Goal: Information Seeking & Learning: Check status

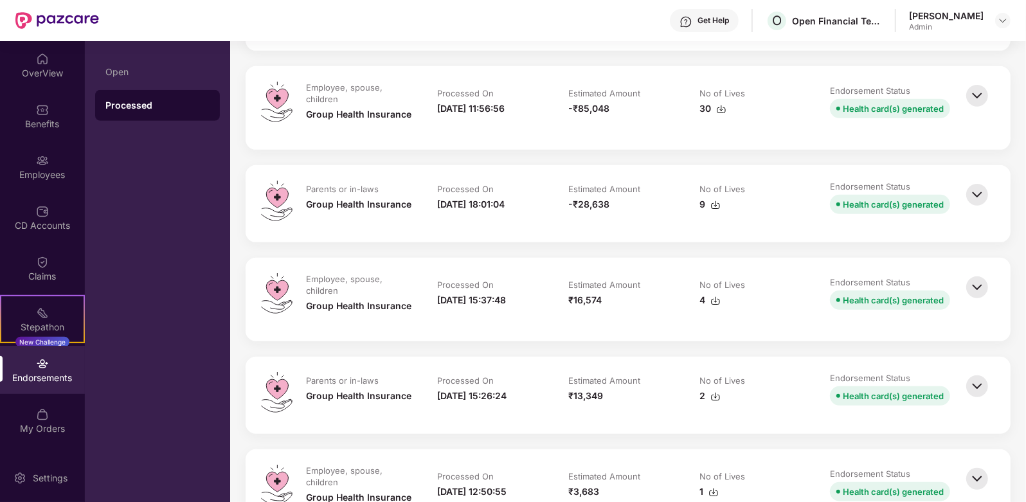
scroll to position [4661, 0]
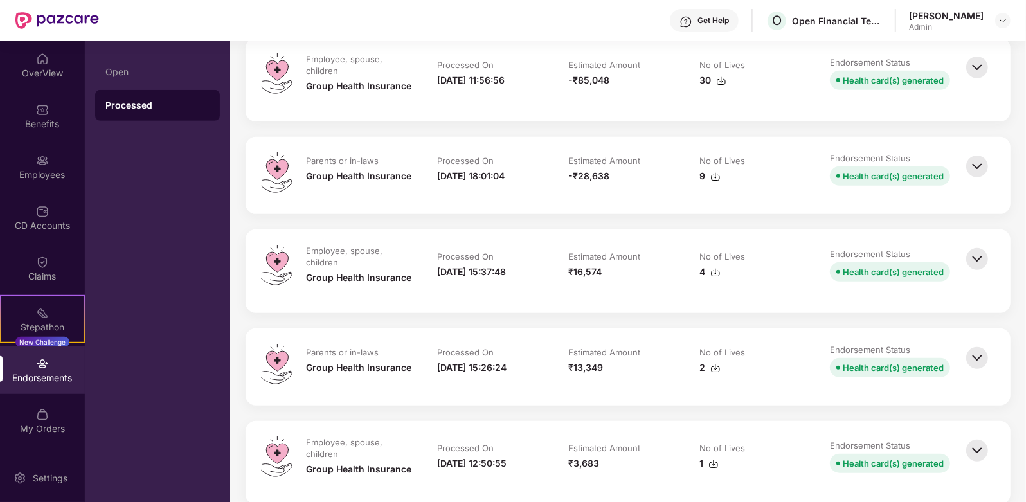
click at [979, 365] on img at bounding box center [977, 358] width 28 height 28
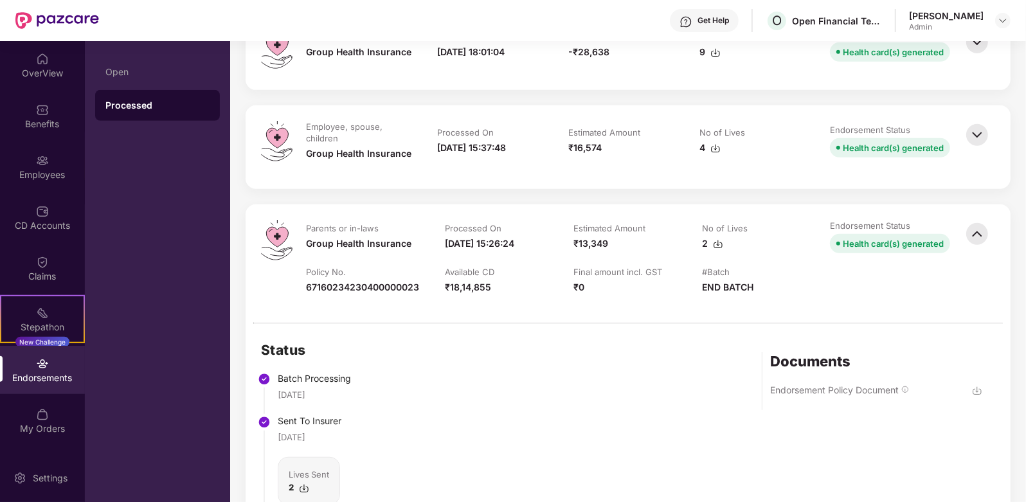
scroll to position [4983, 0]
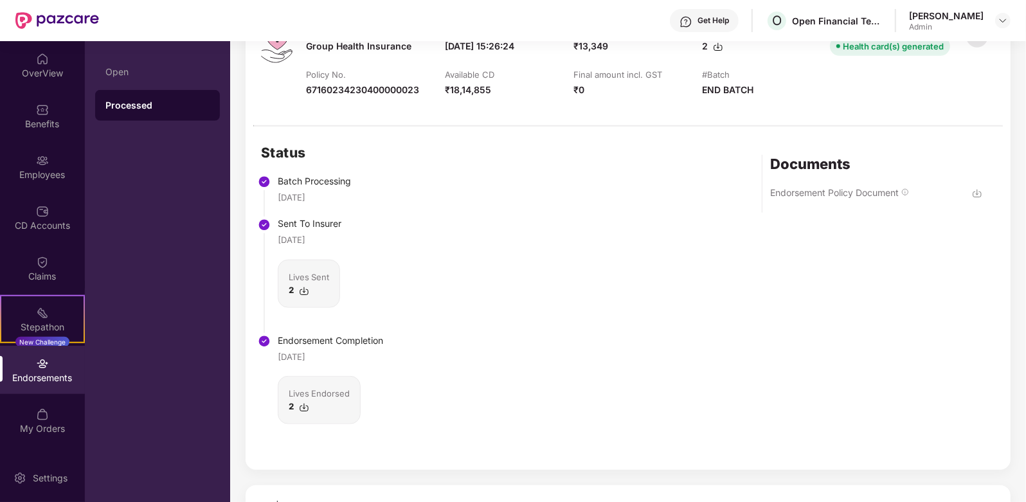
click at [979, 194] on img at bounding box center [977, 193] width 10 height 10
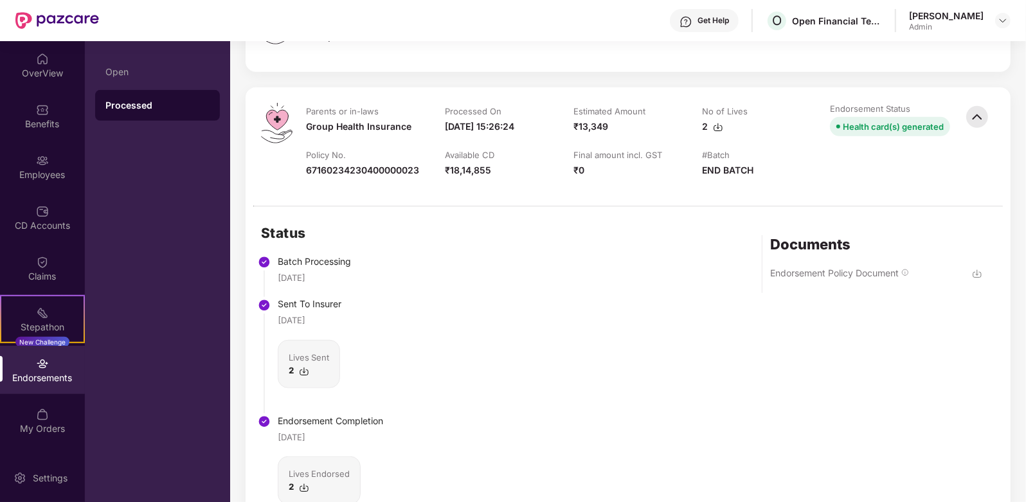
drag, startPoint x: 1018, startPoint y: 107, endPoint x: 999, endPoint y: 117, distance: 21.9
click at [991, 117] on div at bounding box center [979, 146] width 32 height 87
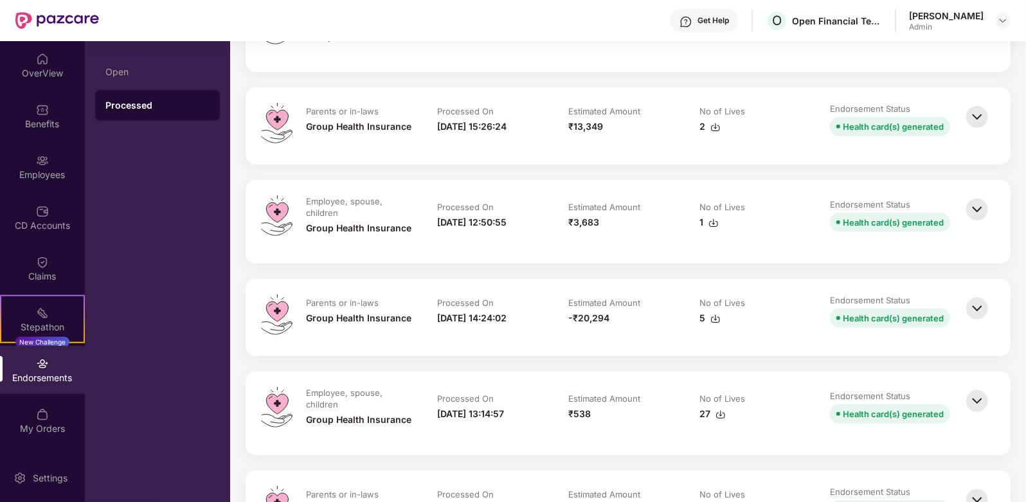
click at [971, 117] on img at bounding box center [977, 117] width 28 height 28
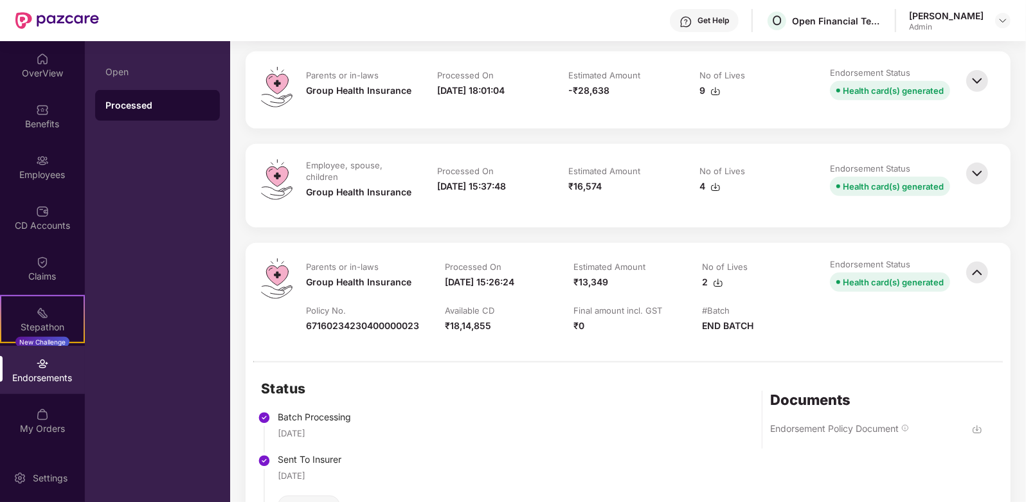
scroll to position [4742, 0]
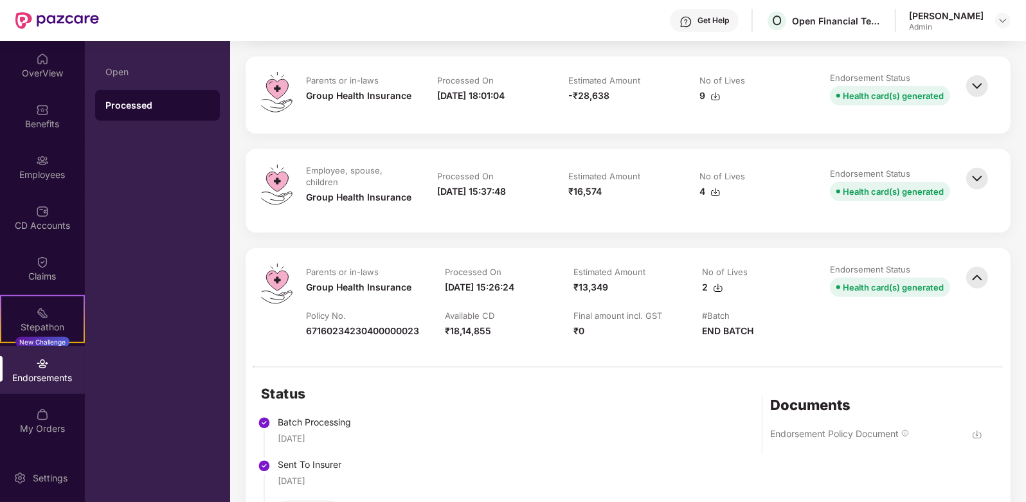
click at [975, 181] on img at bounding box center [977, 179] width 28 height 28
click at [973, 283] on img at bounding box center [977, 278] width 28 height 28
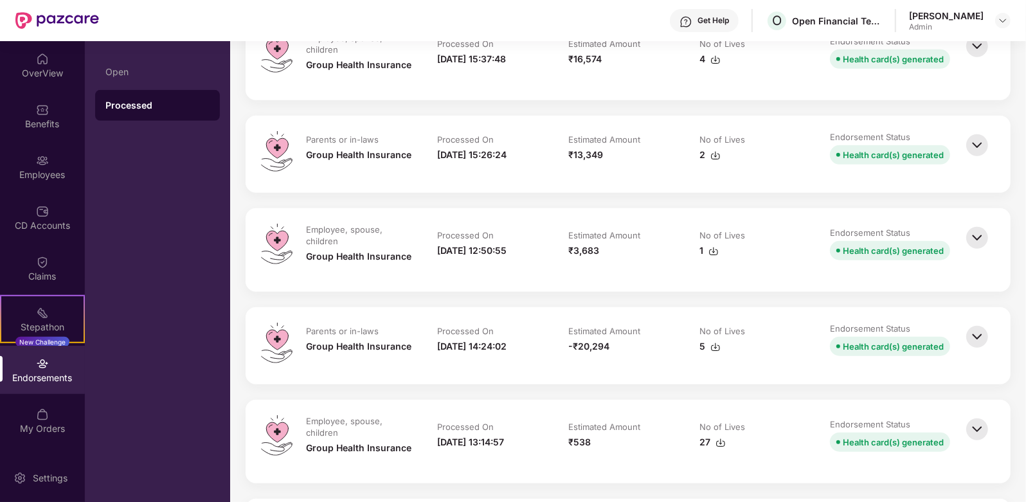
scroll to position [4903, 0]
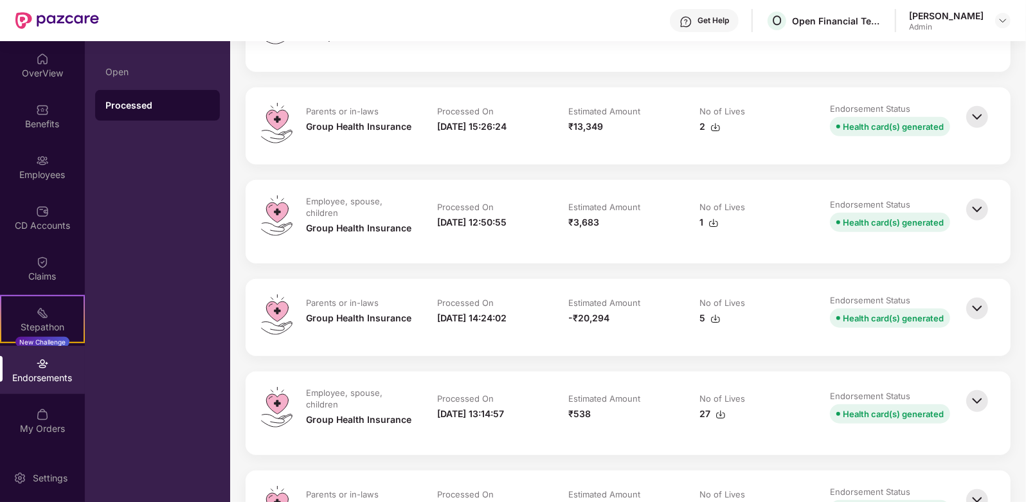
click at [972, 206] on img at bounding box center [977, 209] width 28 height 28
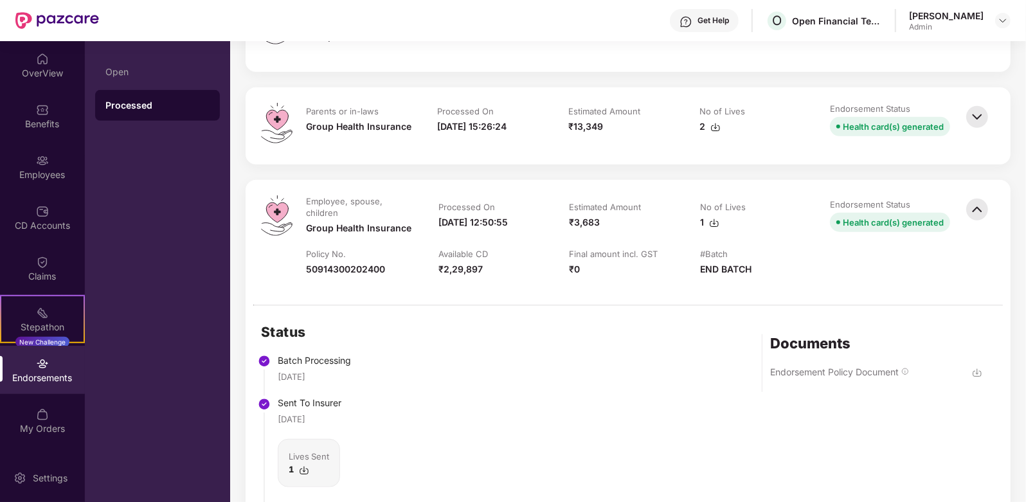
scroll to position [5063, 0]
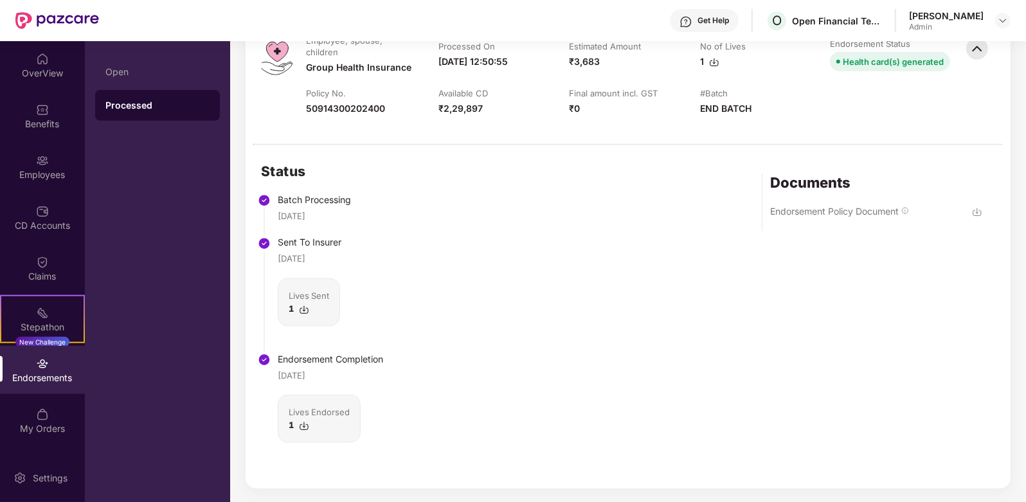
click at [300, 305] on img at bounding box center [304, 310] width 10 height 10
click at [976, 50] on img at bounding box center [977, 49] width 28 height 28
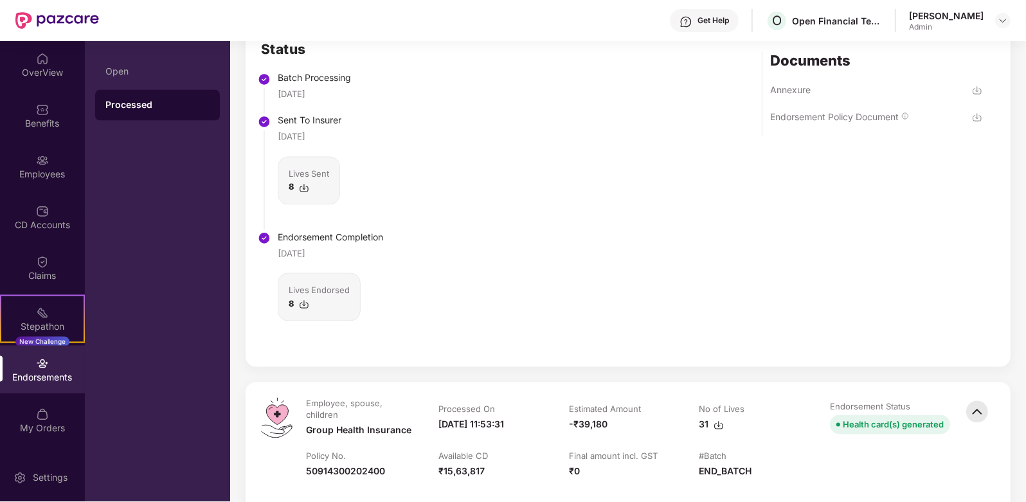
scroll to position [1929, 0]
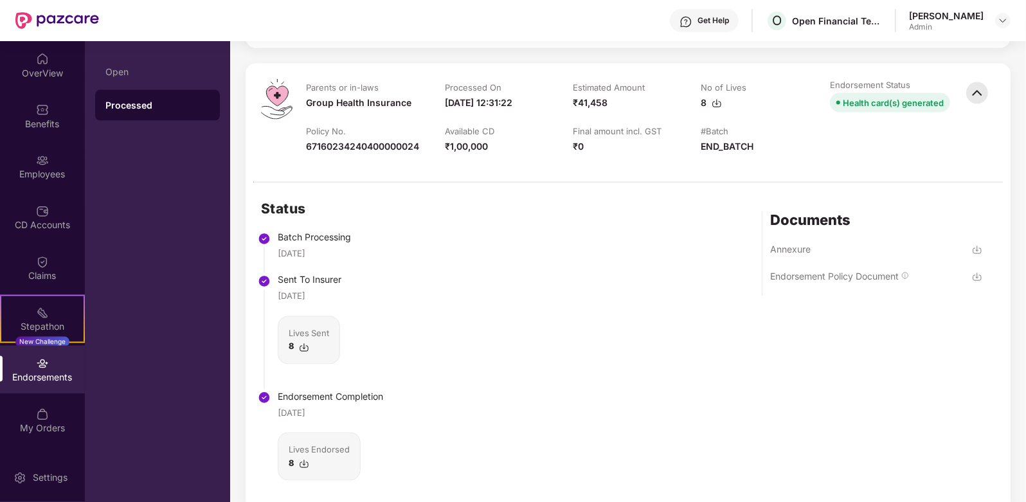
drag, startPoint x: 977, startPoint y: 91, endPoint x: 764, endPoint y: 141, distance: 219.3
click at [977, 91] on img at bounding box center [977, 93] width 28 height 28
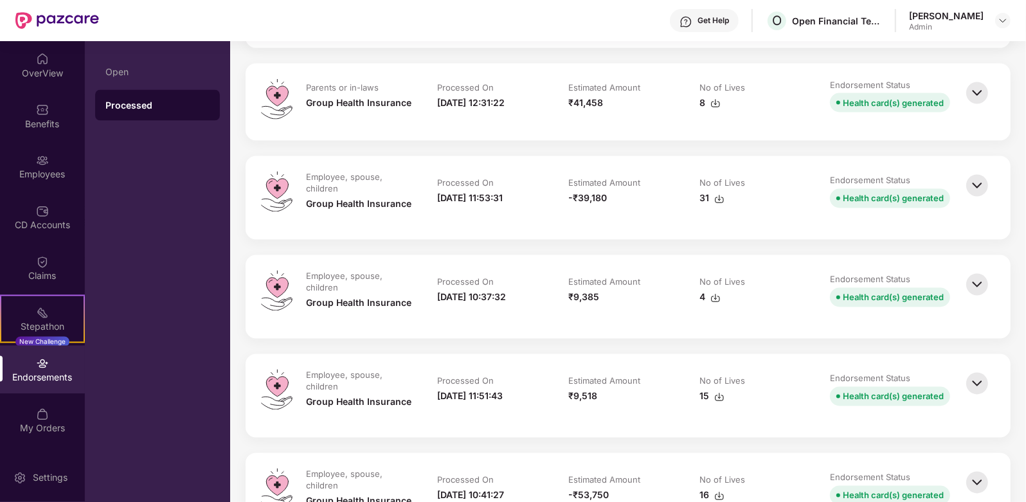
scroll to position [2009, 0]
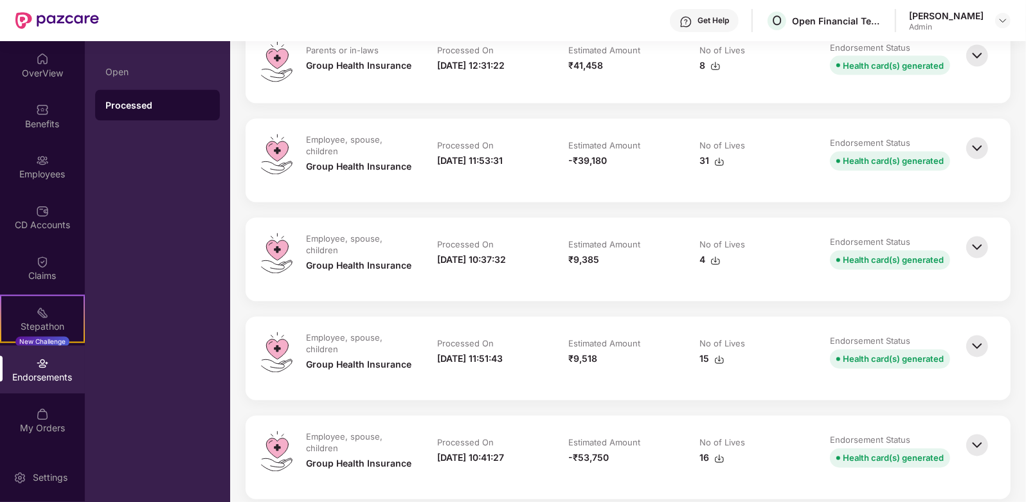
scroll to position [1929, 0]
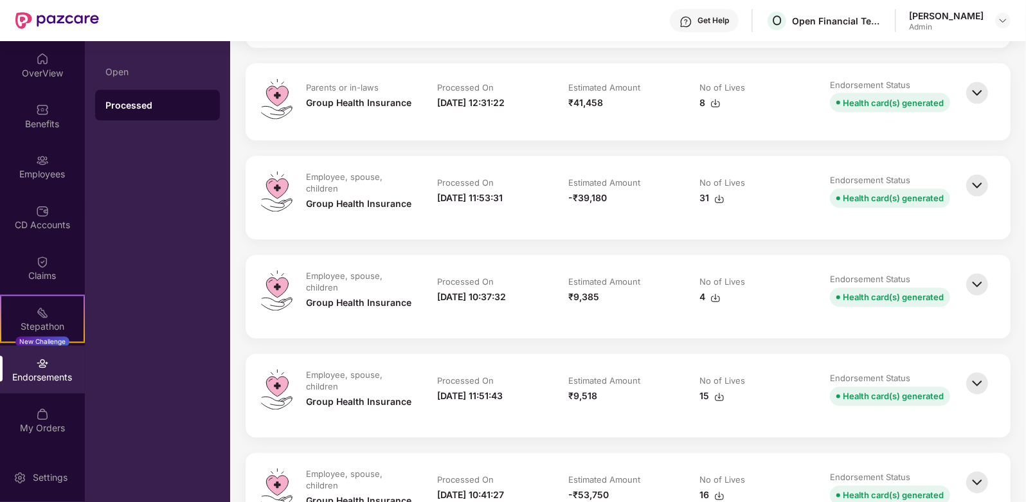
click at [972, 182] on img at bounding box center [977, 186] width 28 height 28
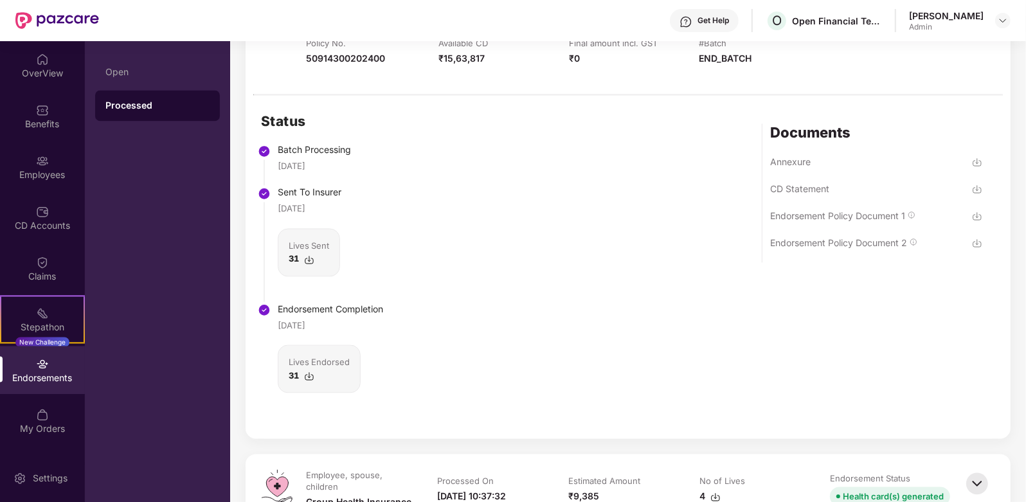
scroll to position [2170, 0]
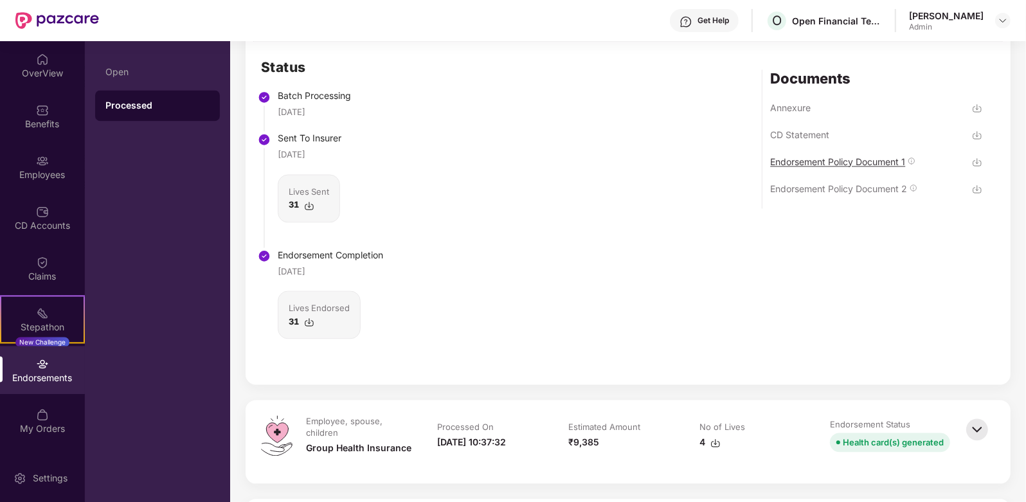
click at [849, 161] on div "Endorsement Policy Document 1" at bounding box center [837, 162] width 135 height 12
click at [863, 187] on div "Endorsement Policy Document 2" at bounding box center [838, 189] width 137 height 12
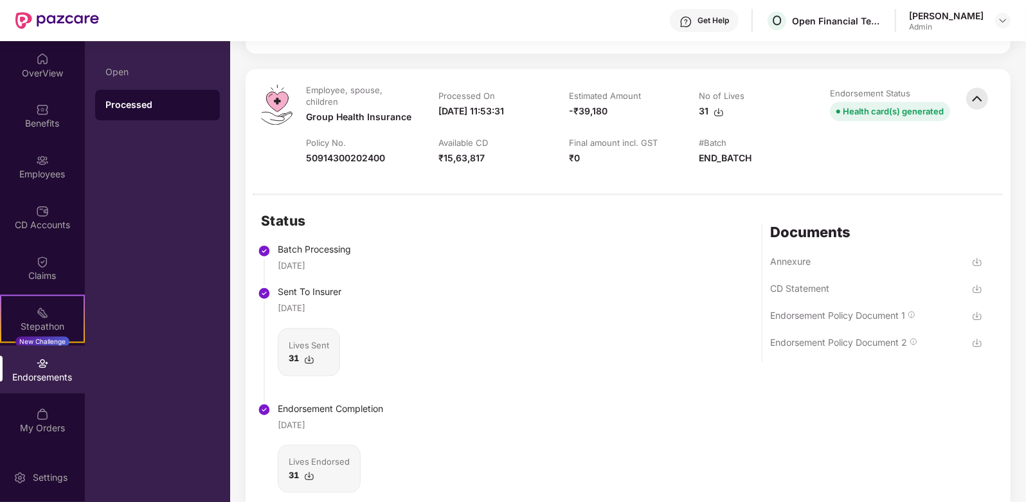
scroll to position [2009, 0]
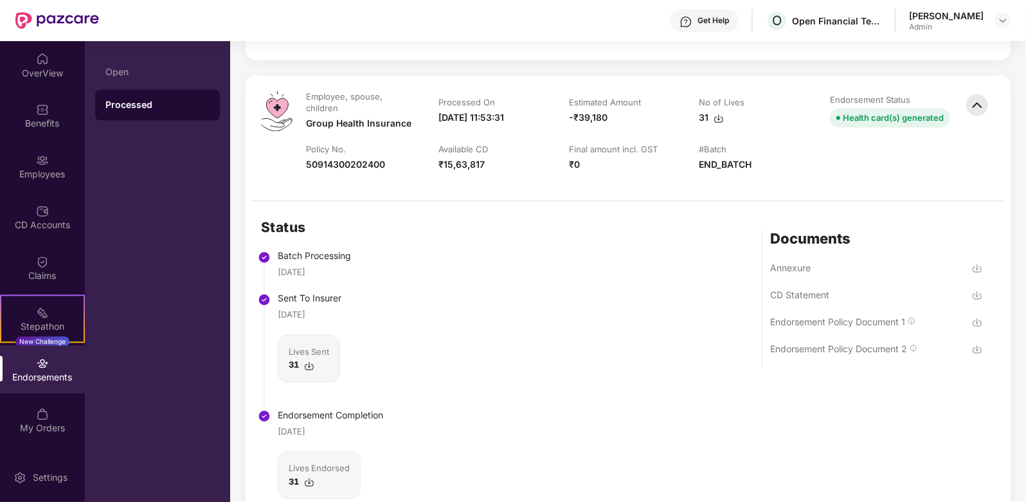
click at [974, 101] on img at bounding box center [977, 105] width 28 height 28
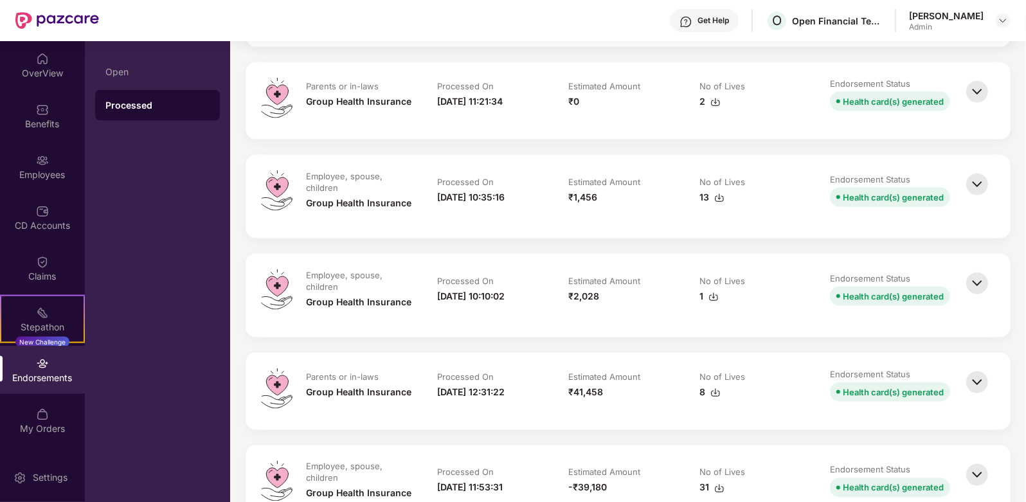
scroll to position [1688, 0]
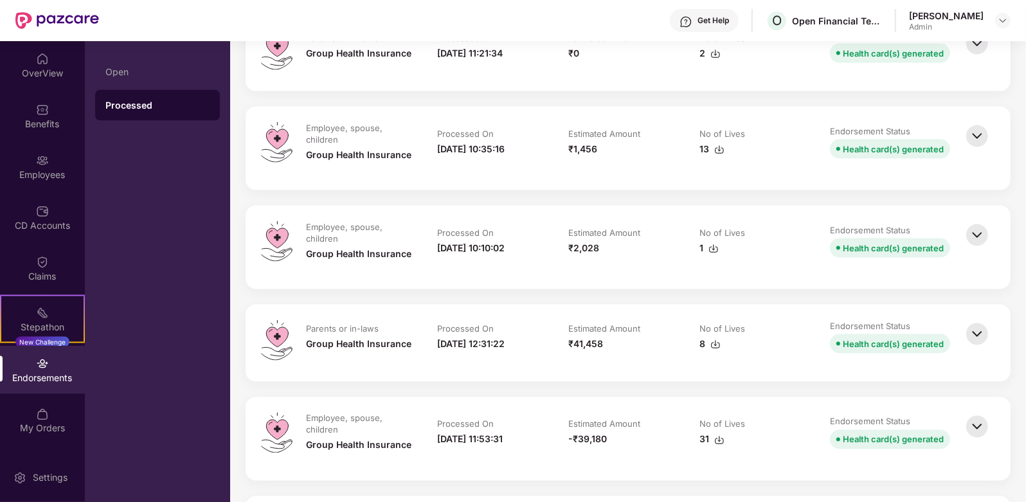
click at [973, 226] on img at bounding box center [977, 235] width 28 height 28
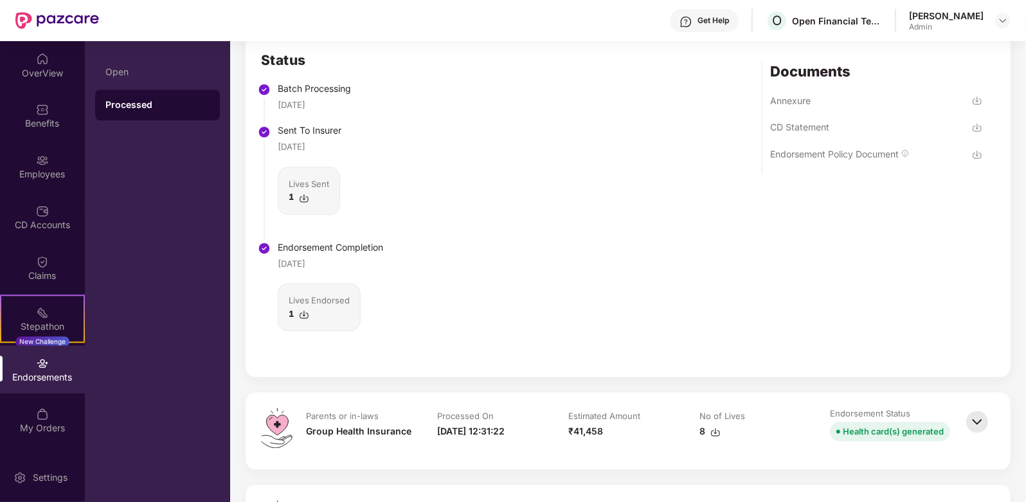
scroll to position [2009, 0]
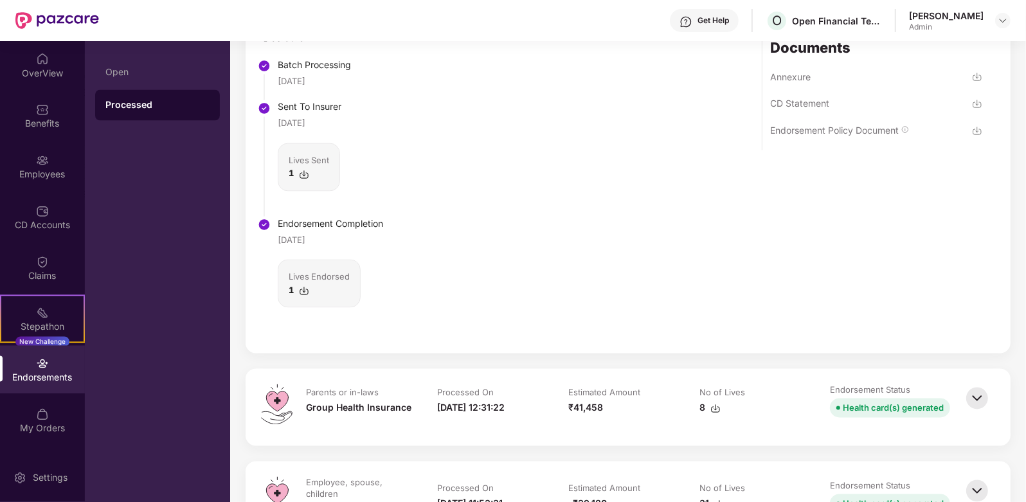
click at [831, 138] on div "Endorsement Policy Document" at bounding box center [839, 137] width 139 height 25
click at [821, 127] on div "Endorsement Policy Document" at bounding box center [834, 131] width 129 height 12
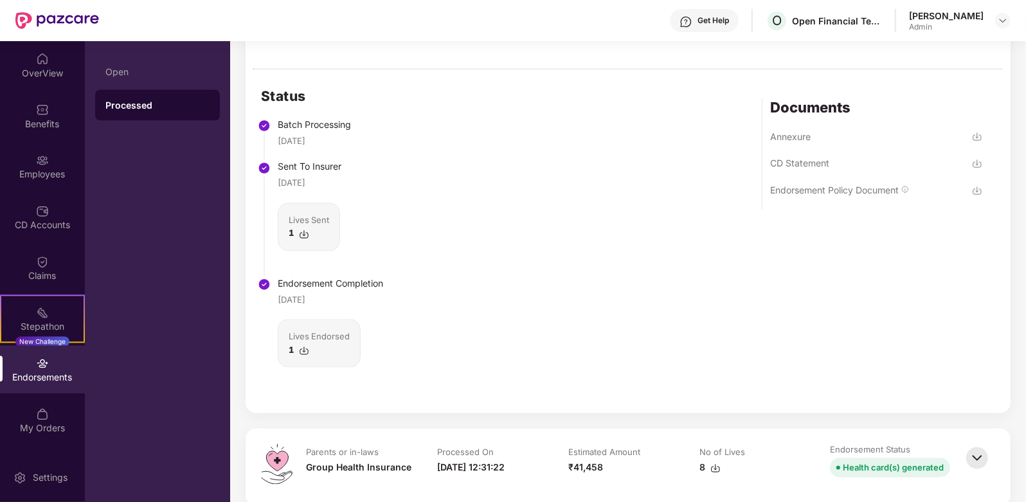
scroll to position [1849, 0]
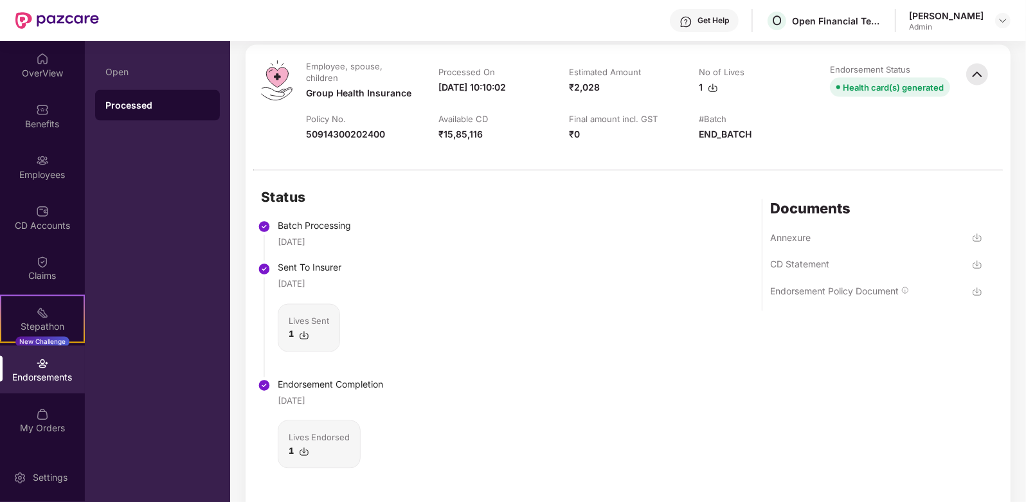
click at [981, 76] on img at bounding box center [977, 74] width 28 height 28
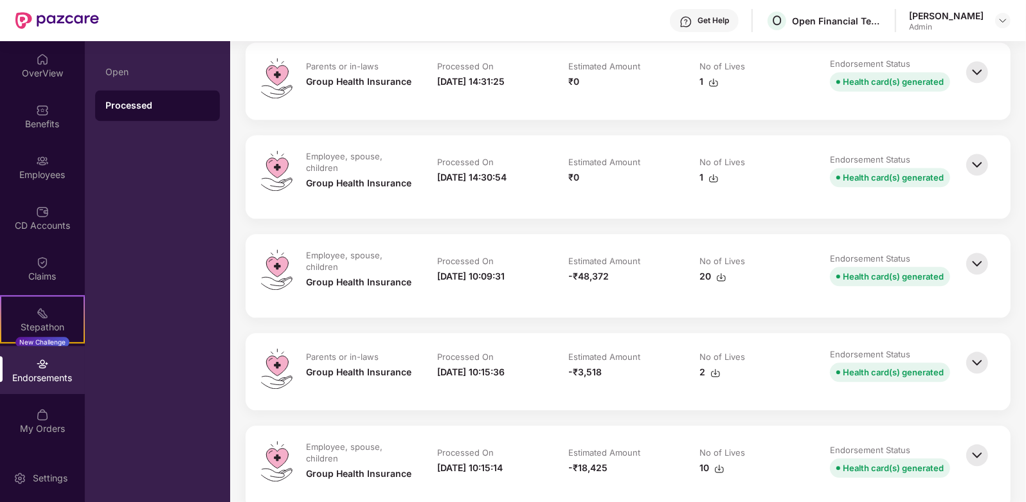
scroll to position [2411, 0]
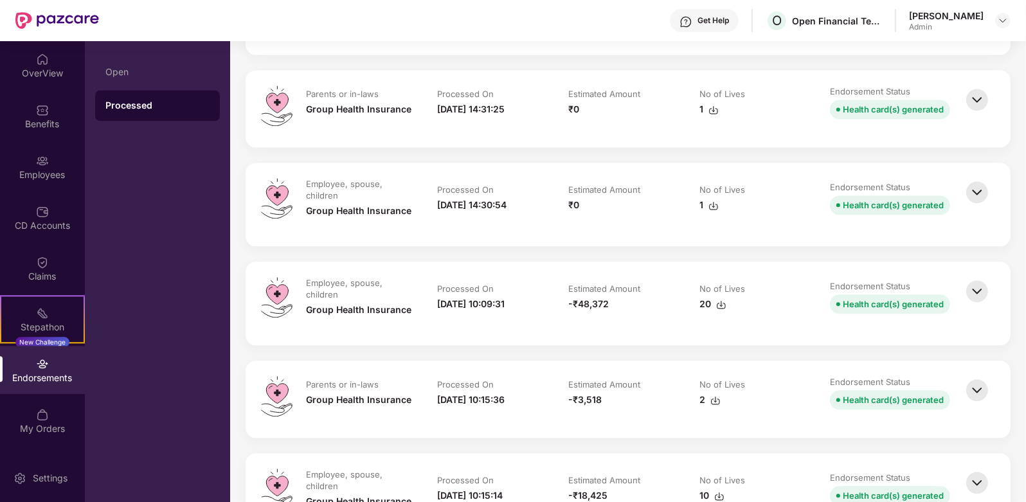
click at [972, 288] on img at bounding box center [977, 291] width 28 height 28
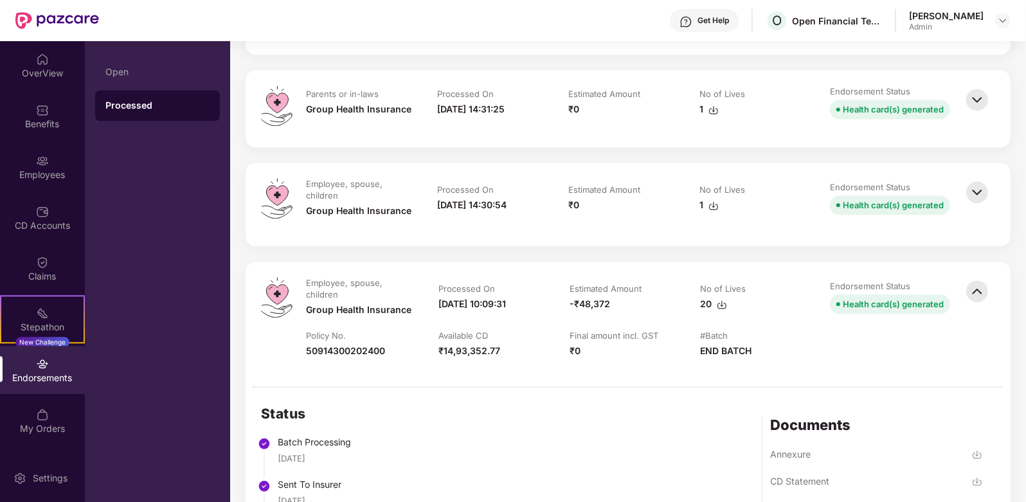
scroll to position [2733, 0]
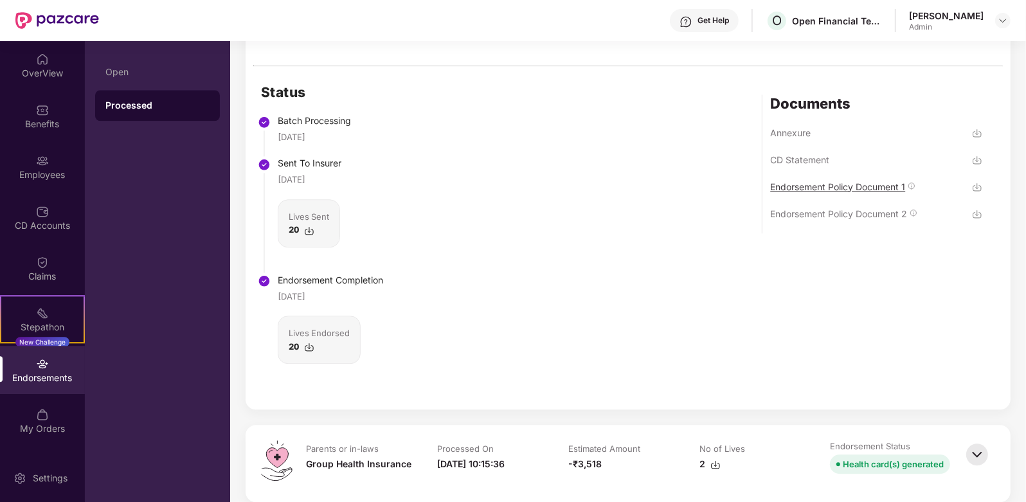
click at [879, 191] on div "Endorsement Policy Document 1" at bounding box center [837, 187] width 135 height 12
click at [888, 208] on div "Endorsement Policy Document 2" at bounding box center [838, 214] width 137 height 12
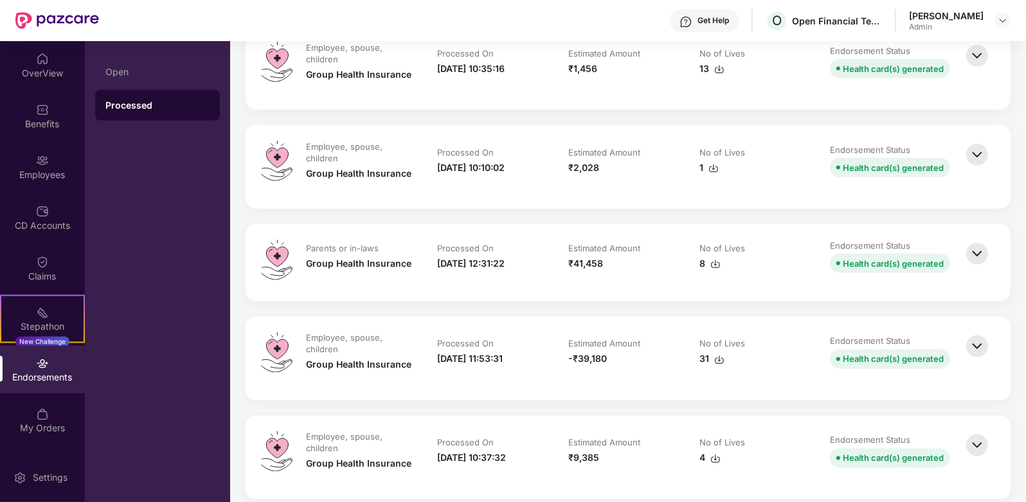
scroll to position [1849, 0]
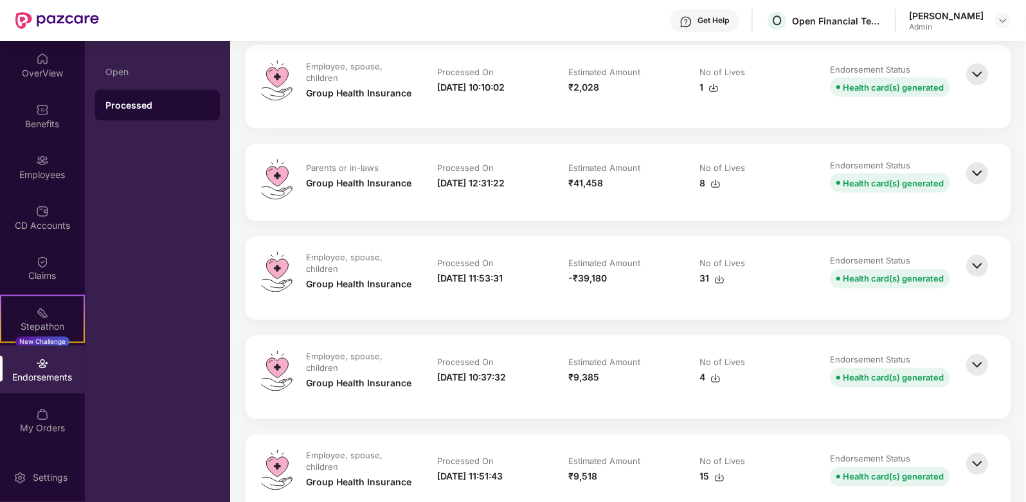
click at [990, 268] on img at bounding box center [977, 266] width 28 height 28
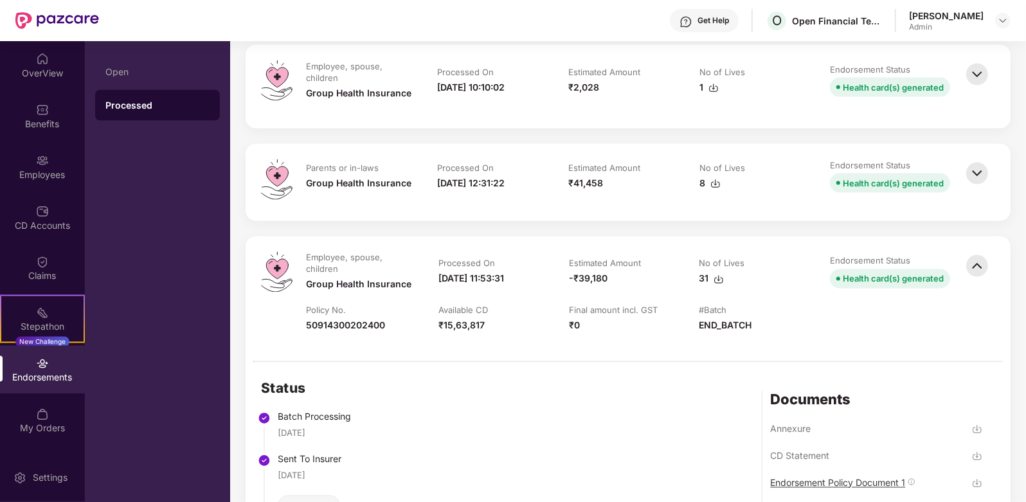
scroll to position [2090, 0]
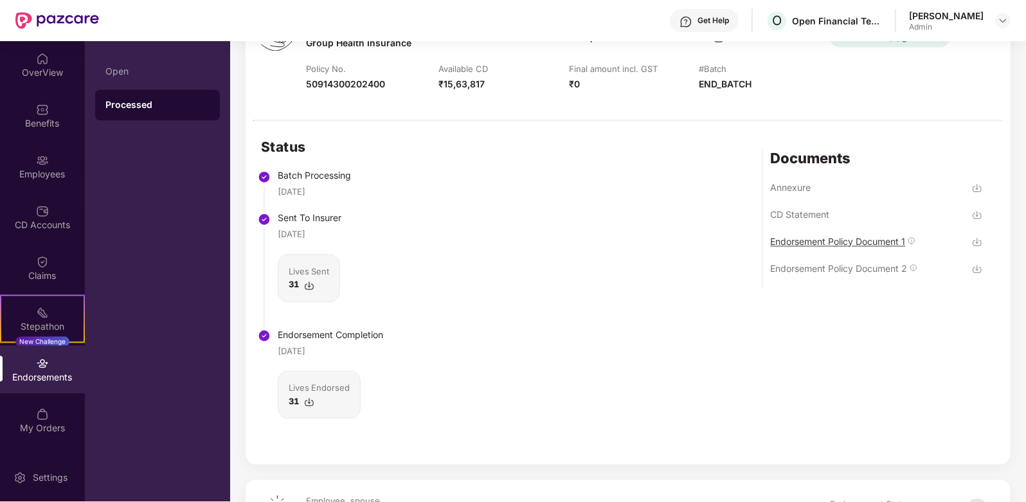
click at [856, 237] on div "Endorsement Policy Document 1" at bounding box center [837, 242] width 135 height 12
click at [858, 269] on div "Endorsement Policy Document 2" at bounding box center [838, 269] width 137 height 12
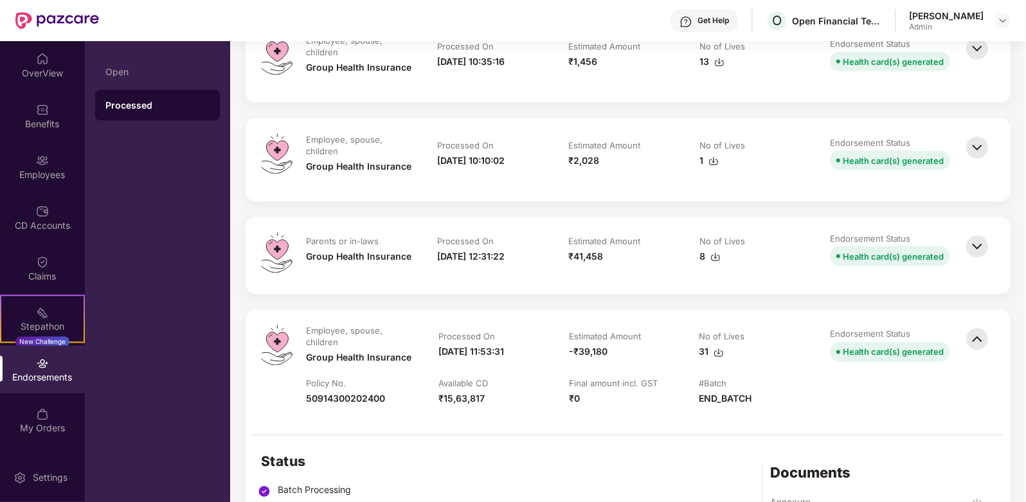
scroll to position [1768, 0]
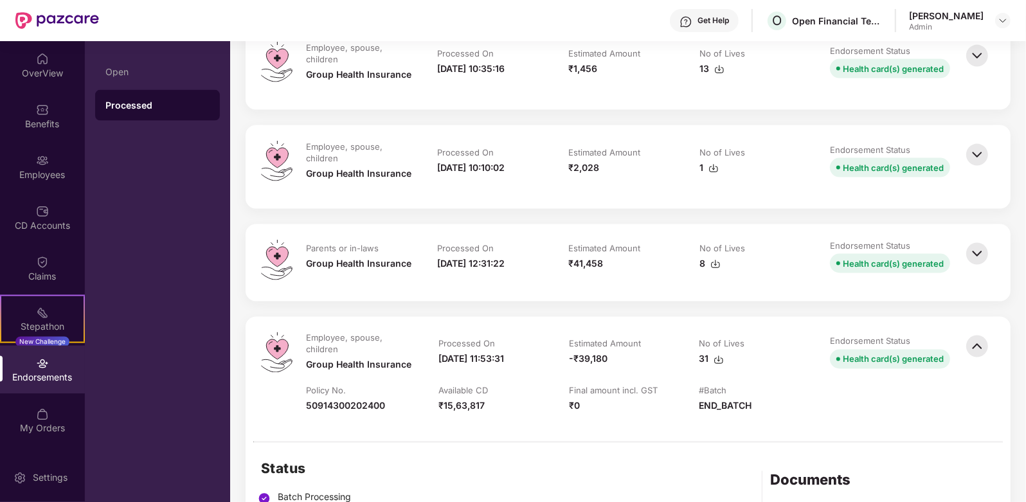
click at [995, 258] on div "Parents or in-laws Group Health Insurance Processed On [DATE] 12:31:22 Estimate…" at bounding box center [628, 262] width 765 height 77
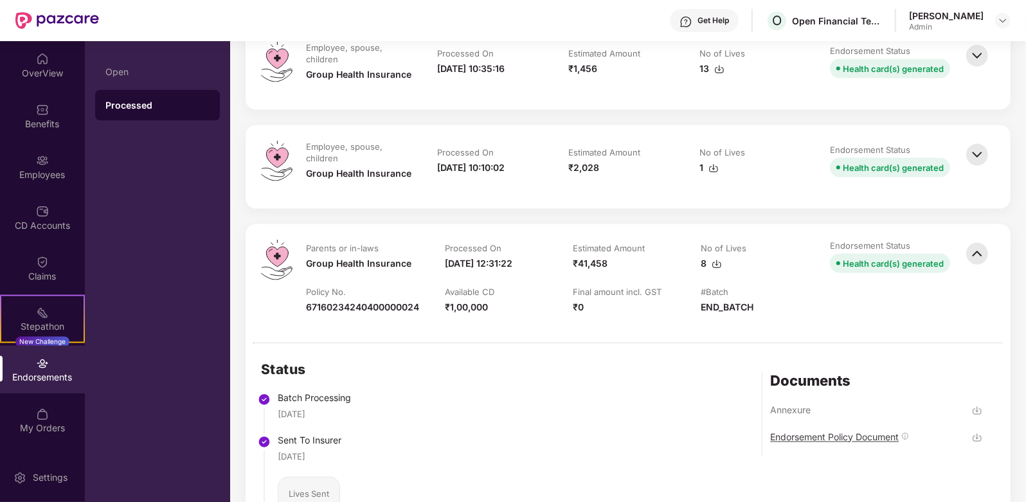
scroll to position [1929, 0]
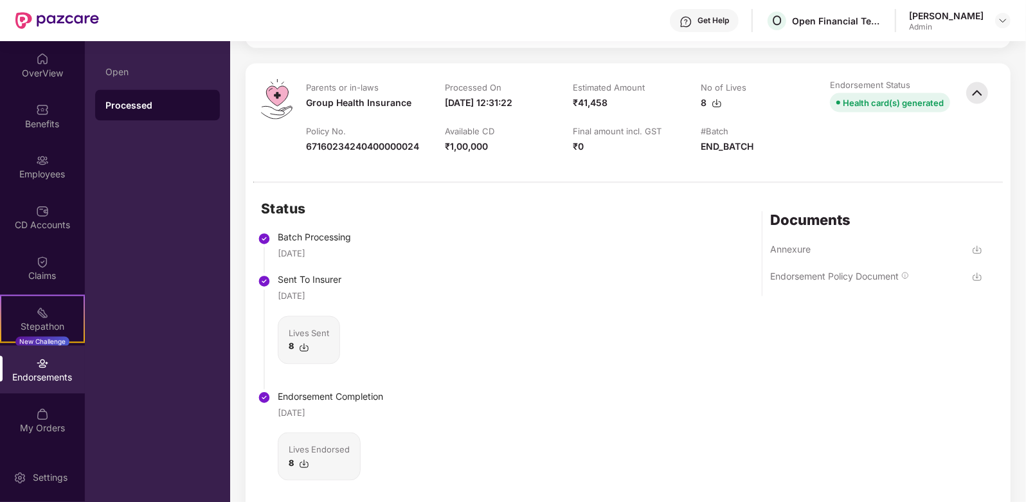
click at [836, 271] on div "Endorsement Policy Document" at bounding box center [834, 277] width 129 height 12
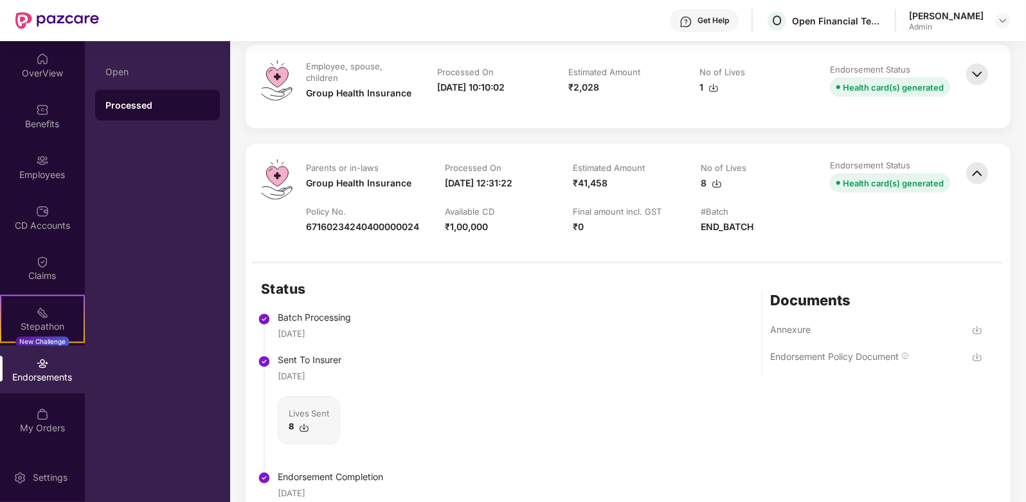
scroll to position [1768, 0]
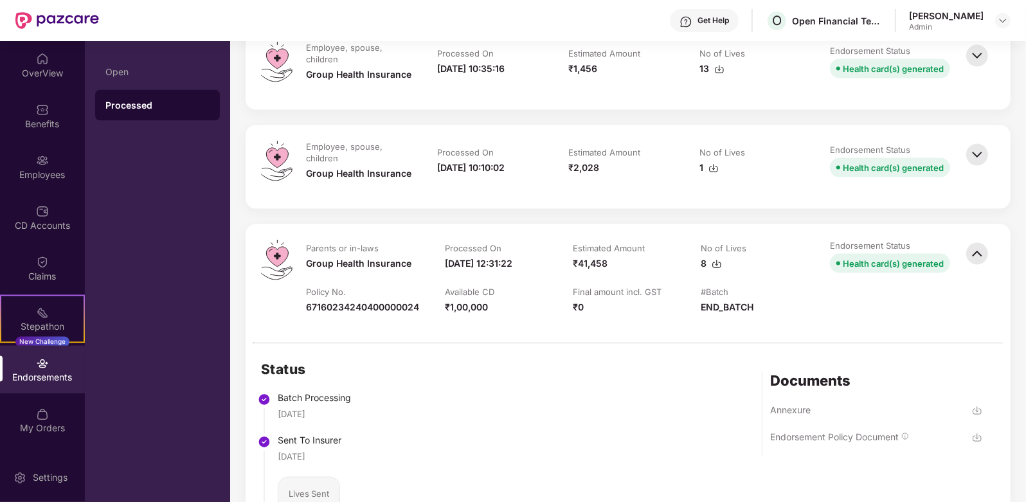
click at [970, 156] on img at bounding box center [977, 155] width 28 height 28
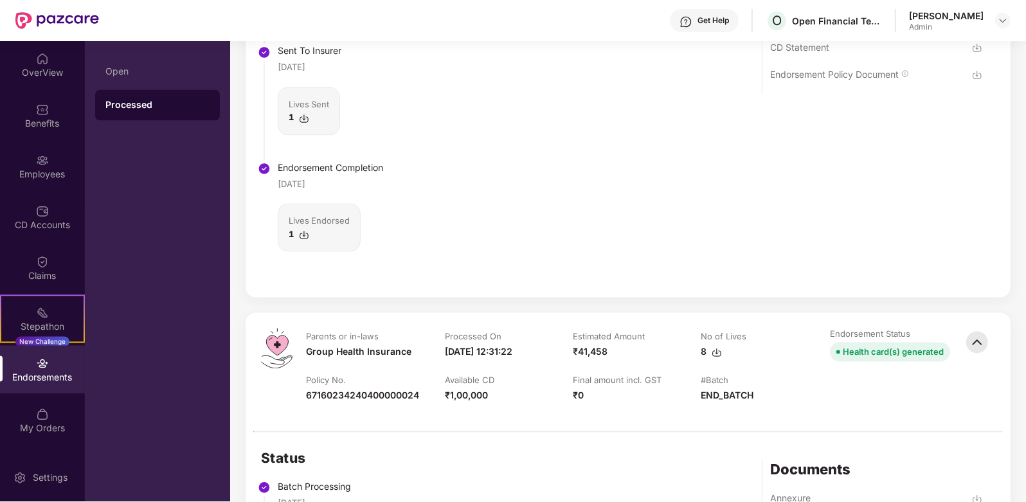
scroll to position [2090, 0]
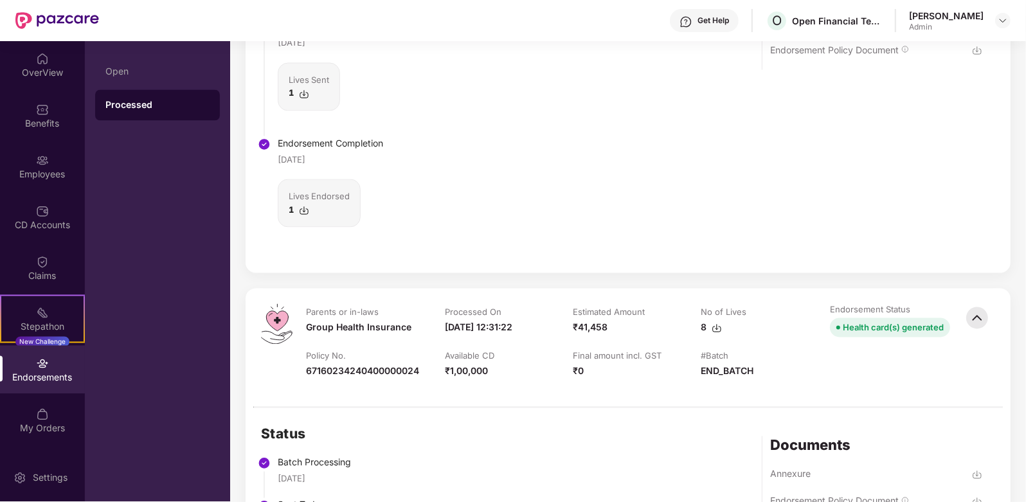
click at [721, 325] on img at bounding box center [717, 328] width 10 height 10
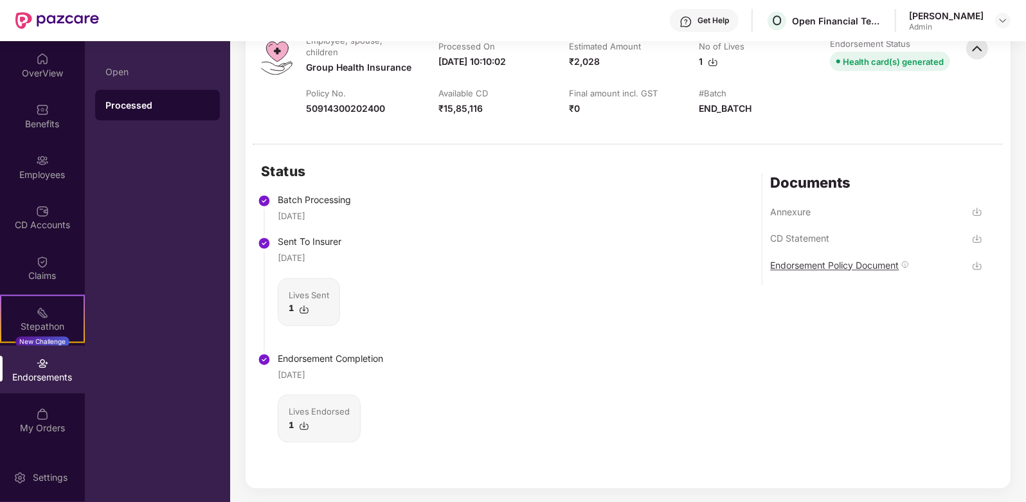
scroll to position [1849, 0]
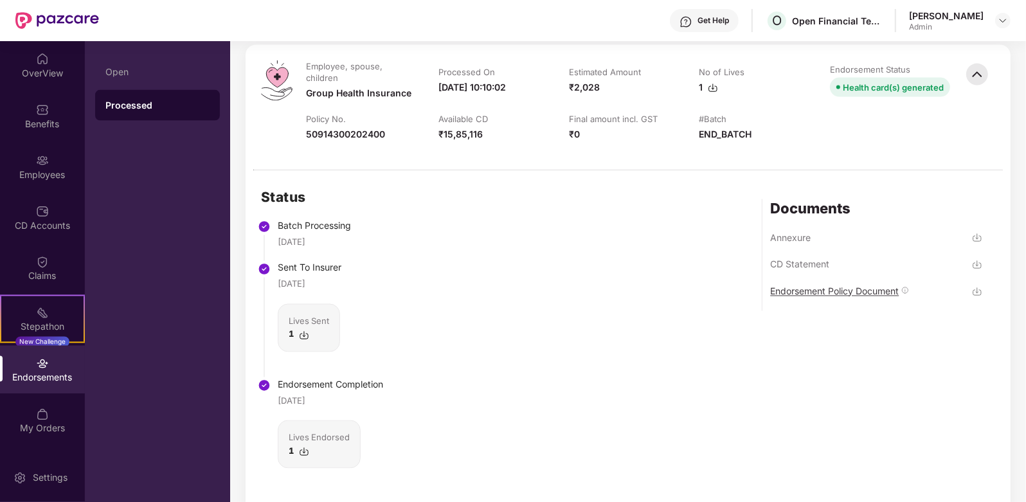
click at [872, 293] on div "Endorsement Policy Document" at bounding box center [834, 291] width 129 height 12
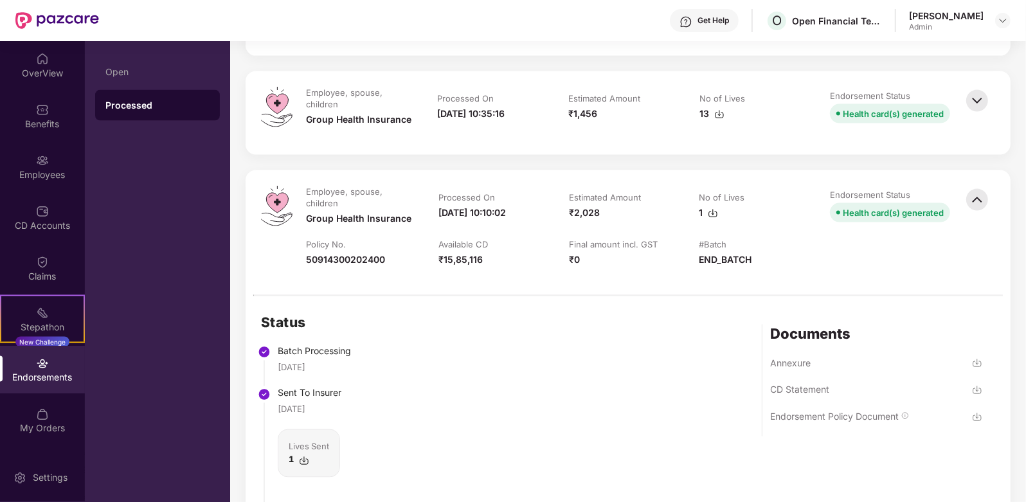
scroll to position [1688, 0]
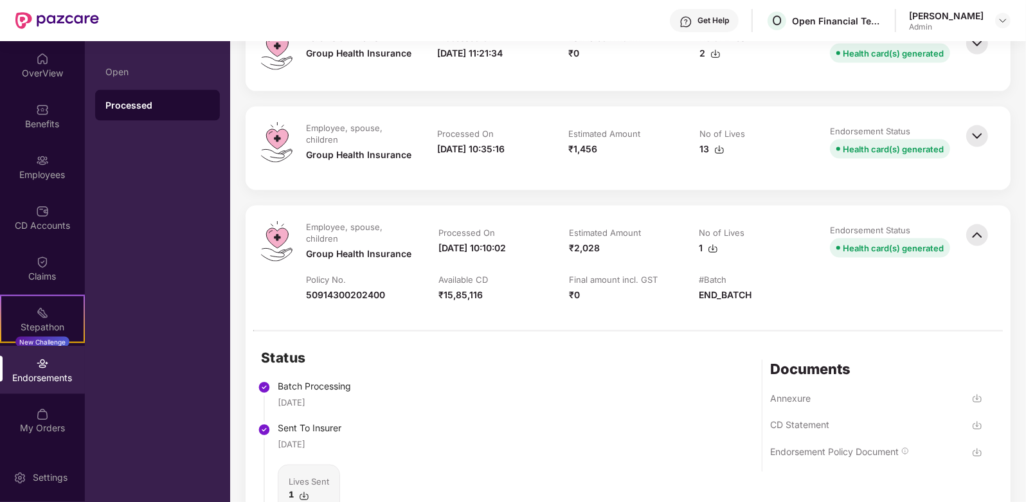
click at [975, 132] on img at bounding box center [977, 136] width 28 height 28
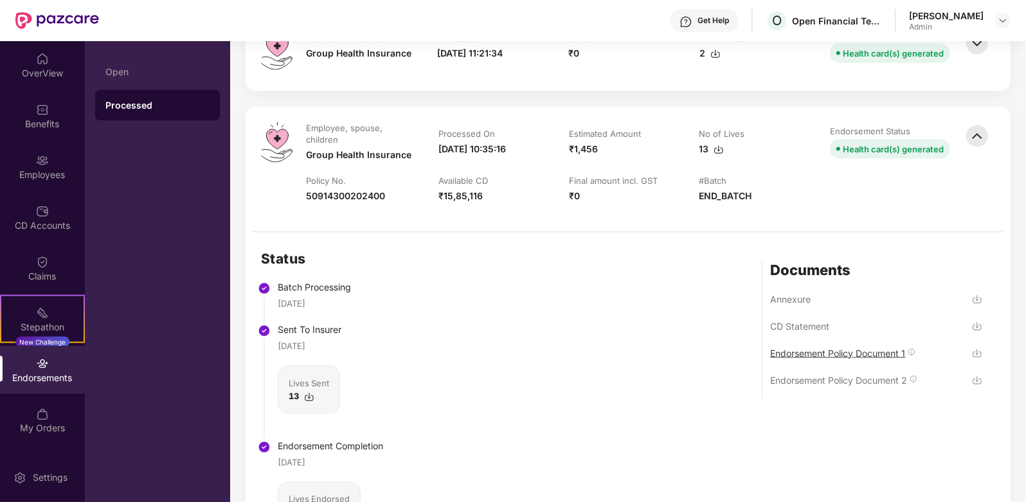
click at [894, 348] on div "Endorsement Policy Document 1" at bounding box center [837, 353] width 135 height 12
click at [866, 378] on div "Endorsement Policy Document 2" at bounding box center [838, 380] width 137 height 12
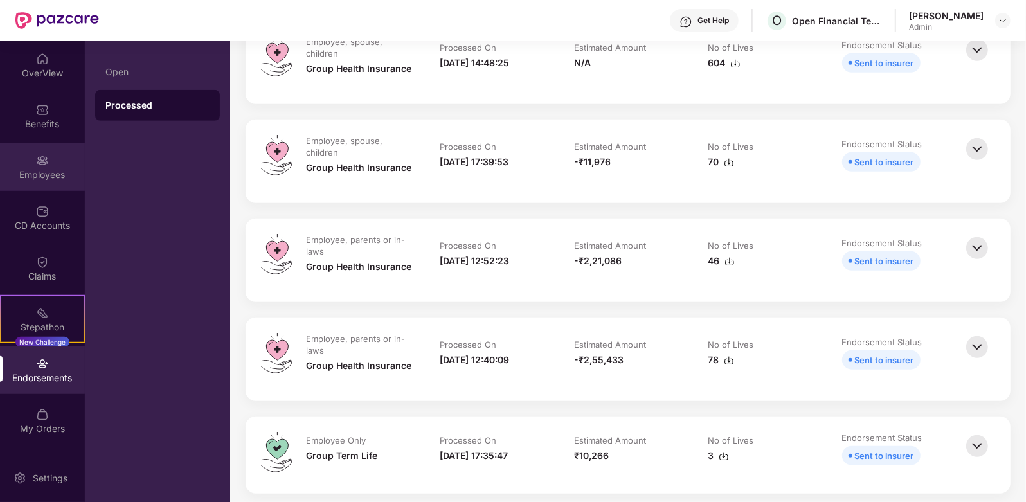
click at [66, 171] on div "Employees" at bounding box center [42, 174] width 85 height 13
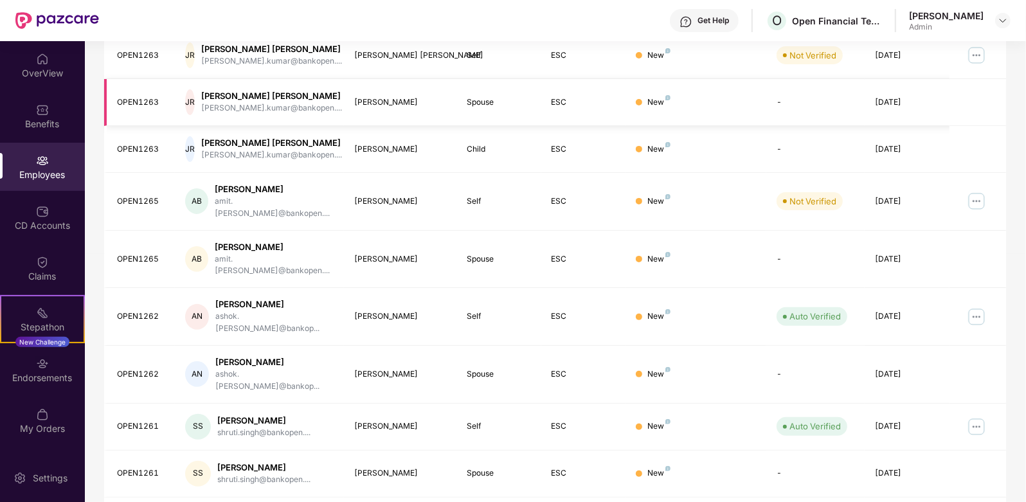
scroll to position [0, 0]
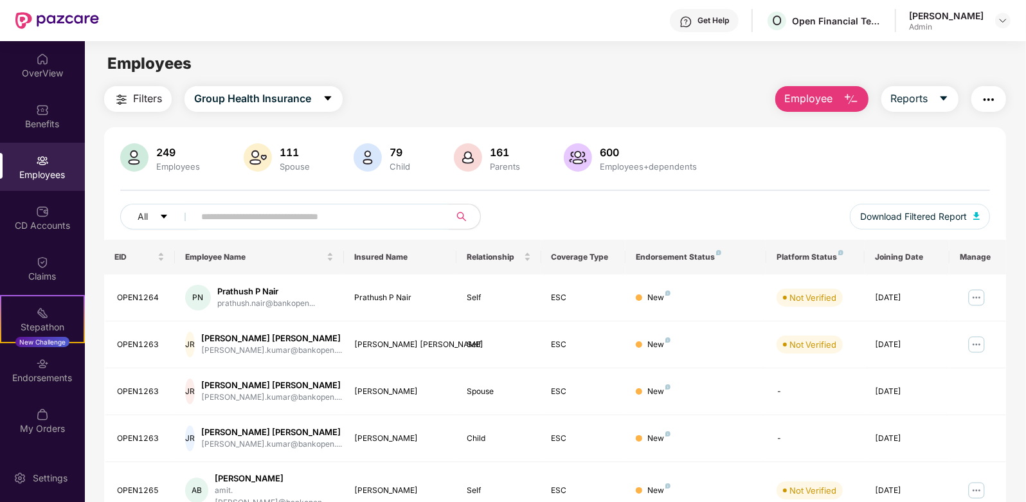
click at [763, 165] on div "249 Employees 111 Spouse 79 Child 161 Parents 600 Employees+dependents" at bounding box center [554, 158] width 869 height 31
click at [321, 224] on input "text" at bounding box center [316, 216] width 231 height 19
paste input "**********"
type input "**********"
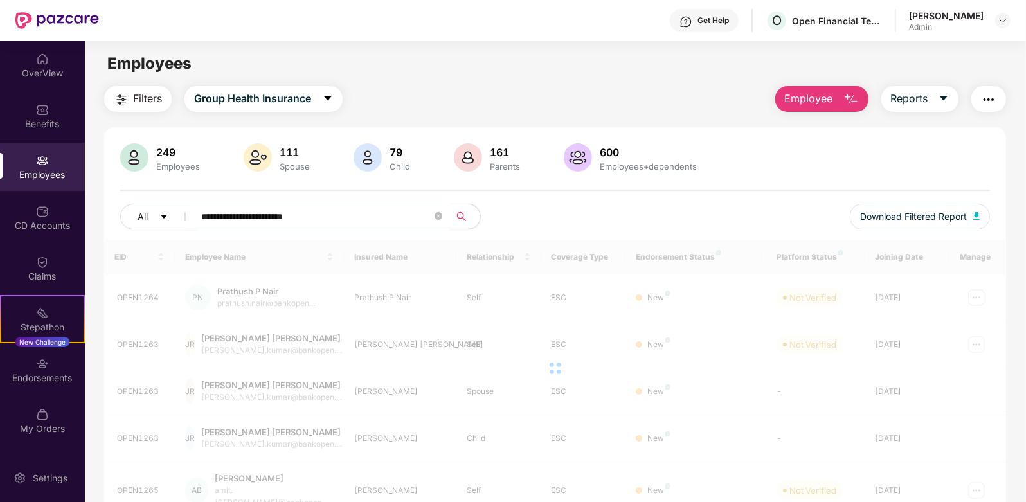
drag, startPoint x: 242, startPoint y: 219, endPoint x: 282, endPoint y: 217, distance: 39.9
click at [230, 220] on input "**********" at bounding box center [316, 216] width 231 height 19
drag, startPoint x: 307, startPoint y: 216, endPoint x: 306, endPoint y: 224, distance: 7.7
click at [305, 220] on input "**********" at bounding box center [316, 216] width 231 height 19
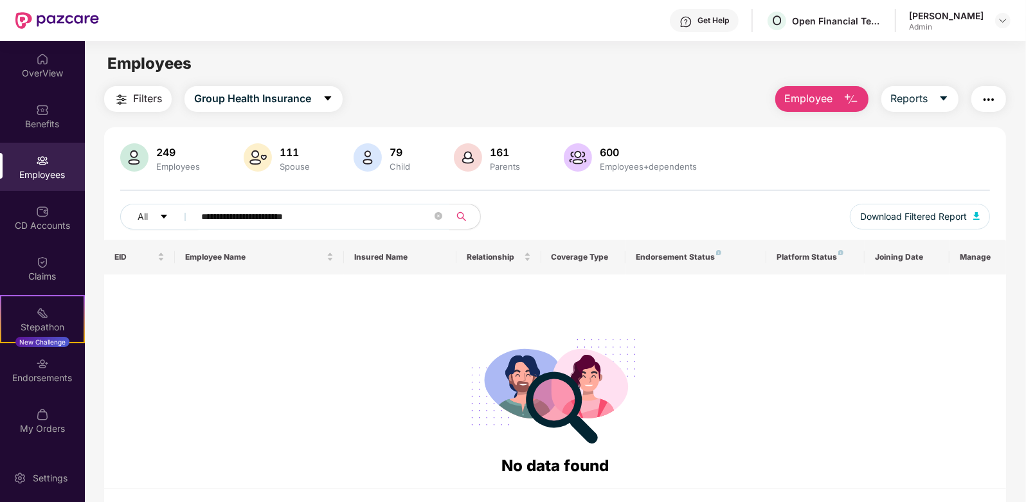
click at [312, 223] on input "**********" at bounding box center [316, 216] width 231 height 19
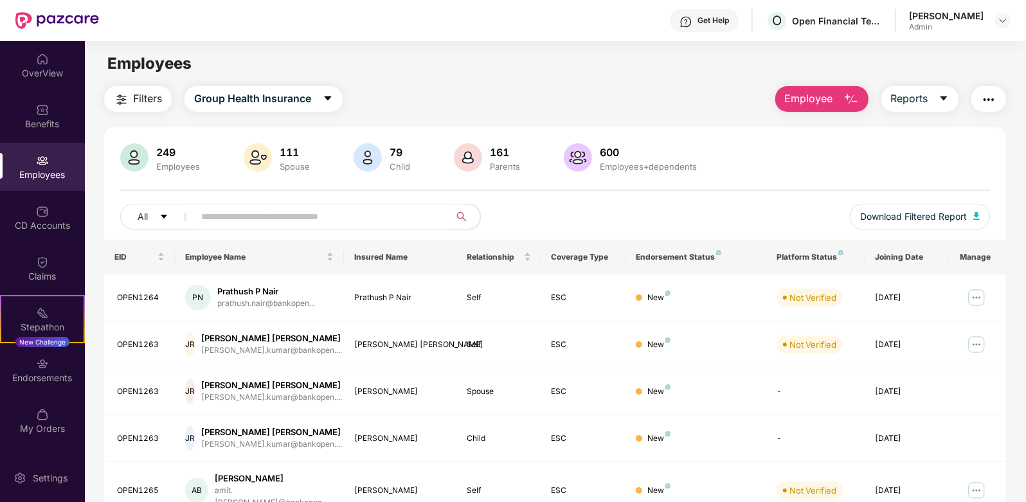
click at [316, 209] on input "text" at bounding box center [316, 216] width 231 height 19
paste input "********"
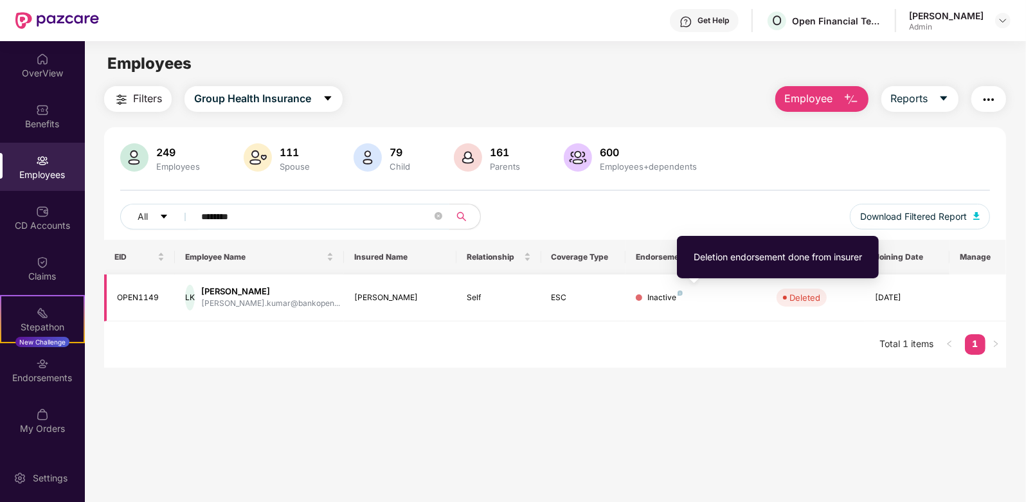
type input "********"
click at [679, 296] on img at bounding box center [680, 293] width 5 height 5
click at [656, 297] on div "Inactive" at bounding box center [664, 298] width 35 height 12
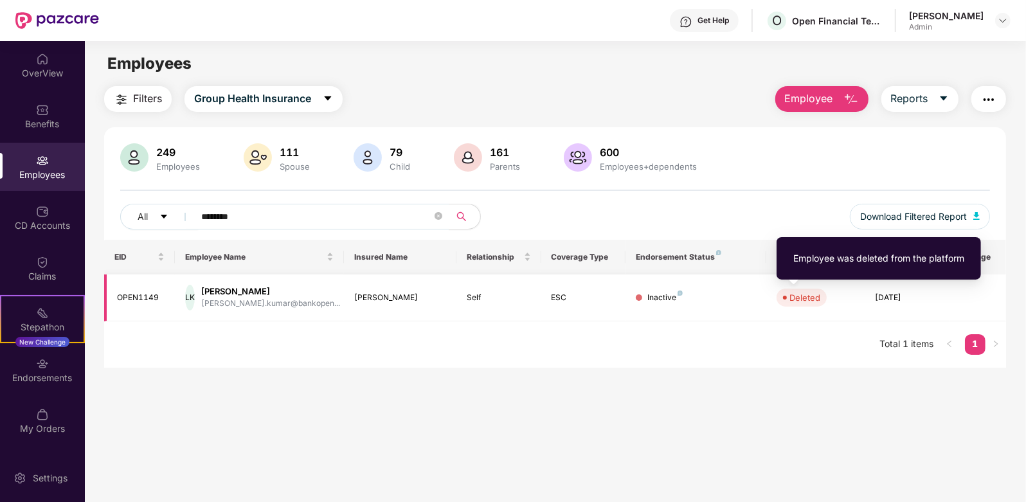
click at [818, 294] on div "Deleted" at bounding box center [805, 297] width 31 height 13
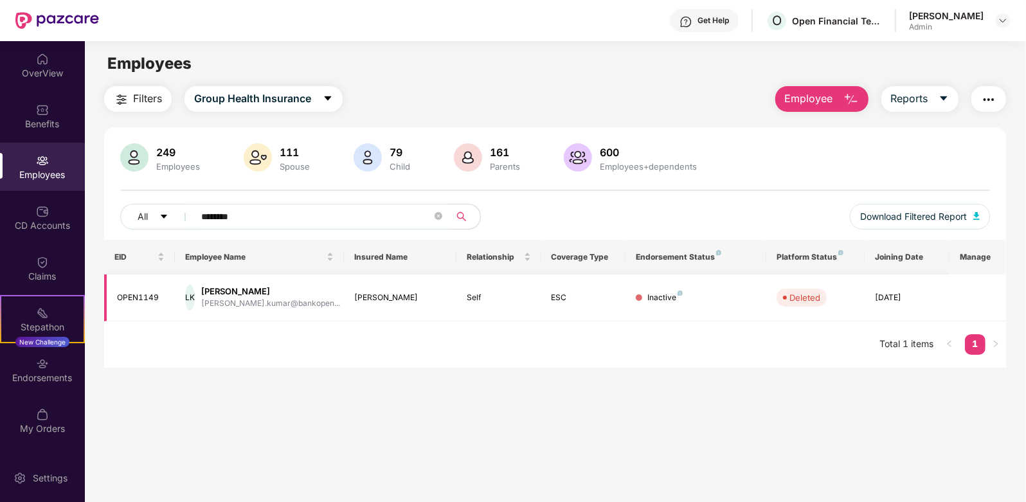
click at [902, 294] on div "[DATE]" at bounding box center [907, 298] width 64 height 12
click at [138, 288] on td "OPEN1149" at bounding box center [139, 298] width 71 height 47
click at [211, 289] on div "LK [PERSON_NAME] [PERSON_NAME].kumar@bankopen..." at bounding box center [259, 298] width 149 height 26
click at [294, 298] on div "[PERSON_NAME].kumar@bankopen..." at bounding box center [270, 304] width 139 height 12
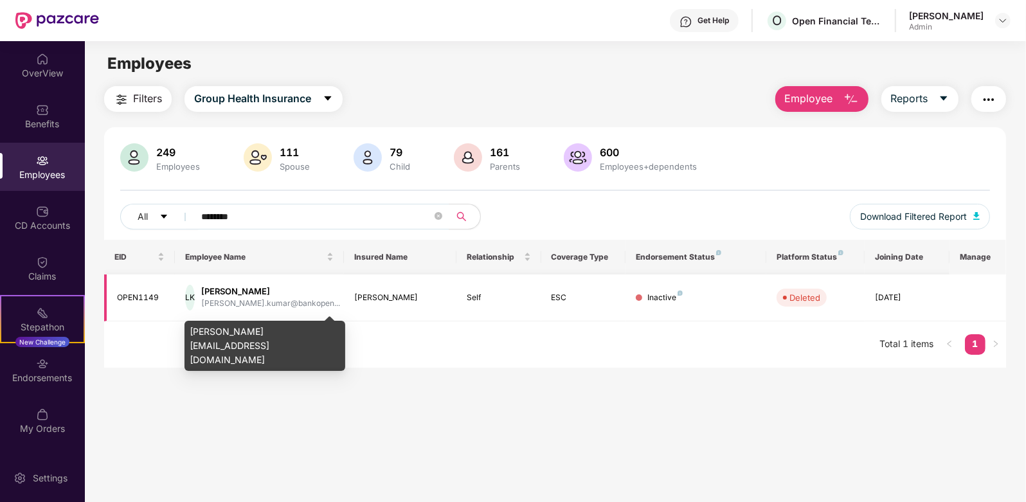
click at [266, 303] on div "[PERSON_NAME].kumar@bankopen..." at bounding box center [270, 304] width 139 height 12
click at [386, 303] on div "[PERSON_NAME]" at bounding box center [400, 298] width 92 height 12
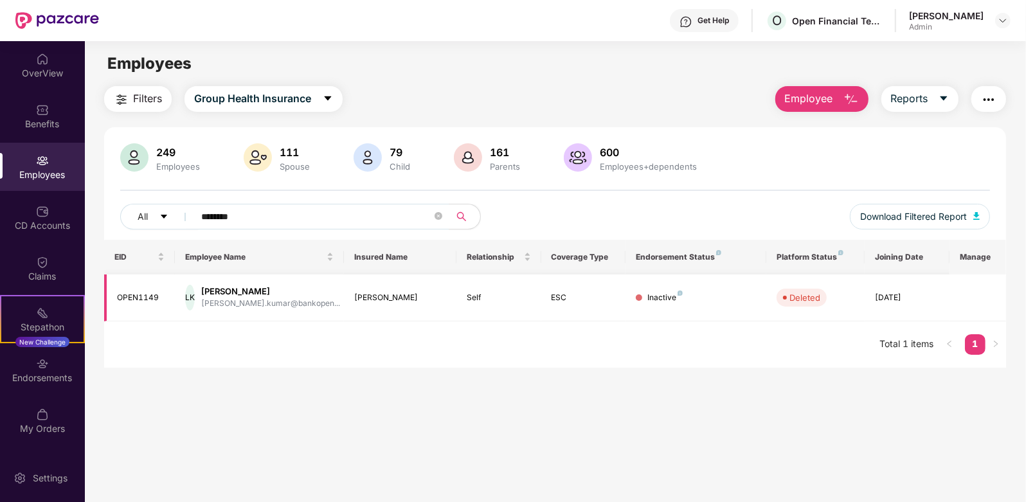
click at [473, 300] on div "Self" at bounding box center [499, 298] width 64 height 12
drag, startPoint x: 490, startPoint y: 298, endPoint x: 502, endPoint y: 298, distance: 11.6
click at [491, 298] on div "Self" at bounding box center [499, 298] width 64 height 12
click at [677, 301] on div "Inactive" at bounding box center [664, 298] width 35 height 12
click at [915, 309] on td "[DATE]" at bounding box center [907, 298] width 84 height 47
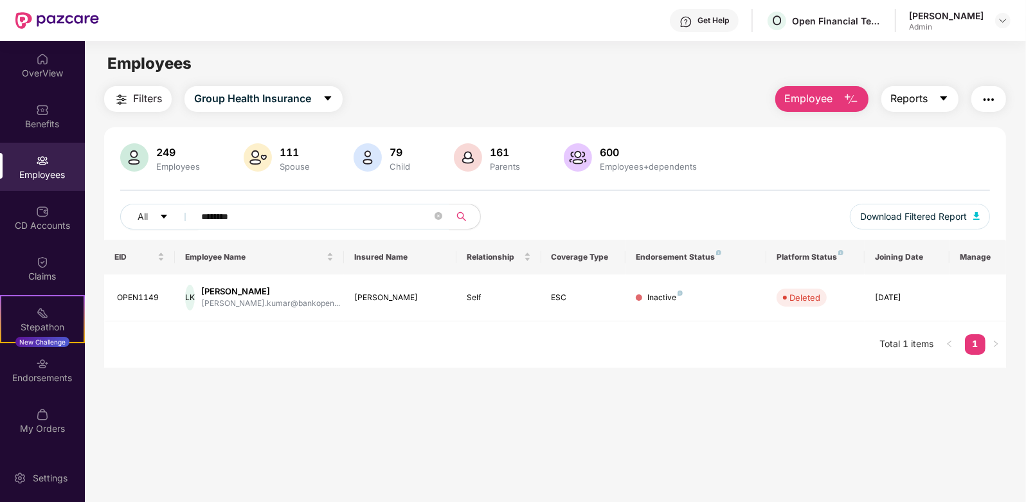
click at [933, 96] on button "Reports" at bounding box center [919, 99] width 77 height 26
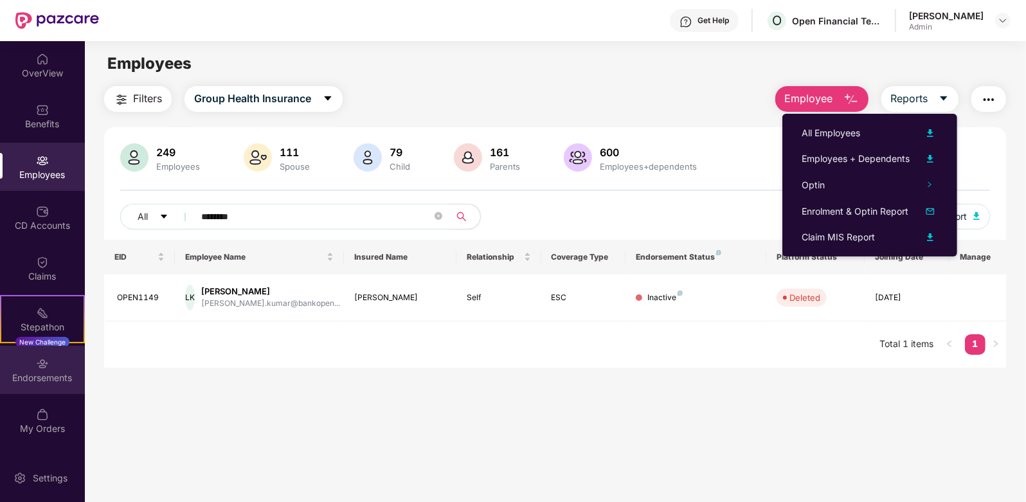
click at [63, 384] on div "Endorsements" at bounding box center [42, 370] width 85 height 48
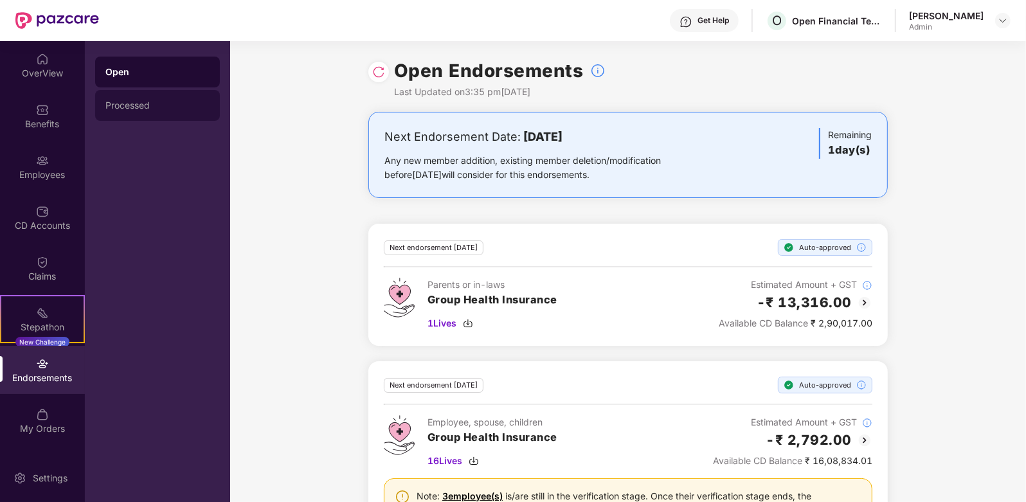
click at [156, 103] on div "Processed" at bounding box center [157, 105] width 104 height 10
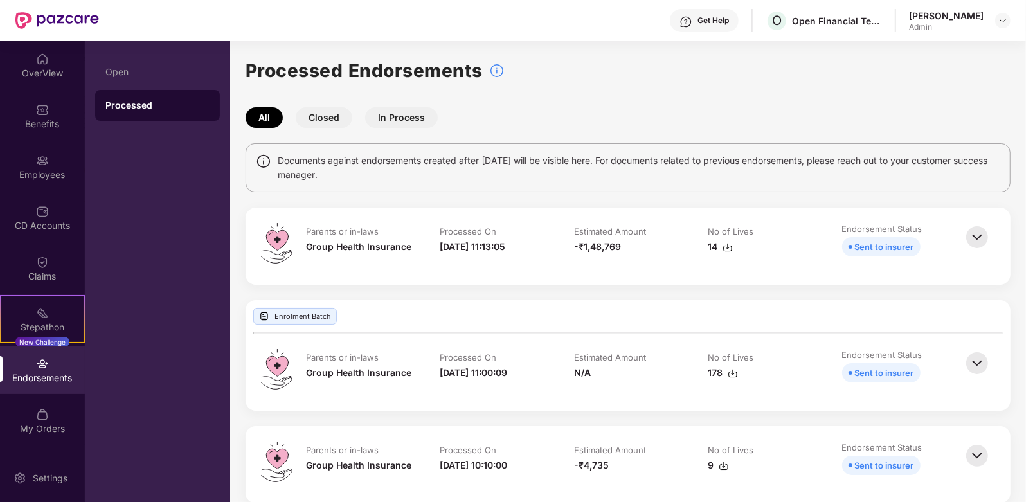
click at [328, 111] on button "Closed" at bounding box center [324, 117] width 57 height 21
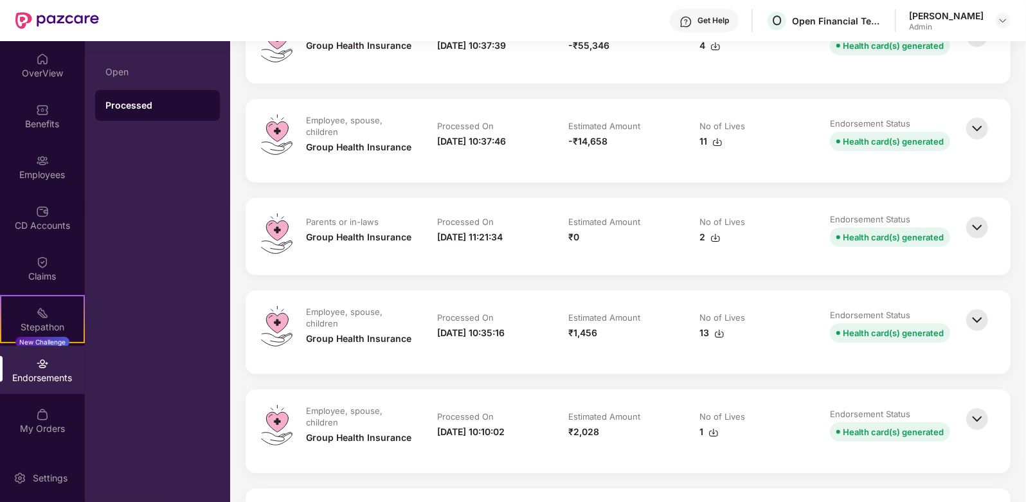
scroll to position [241, 0]
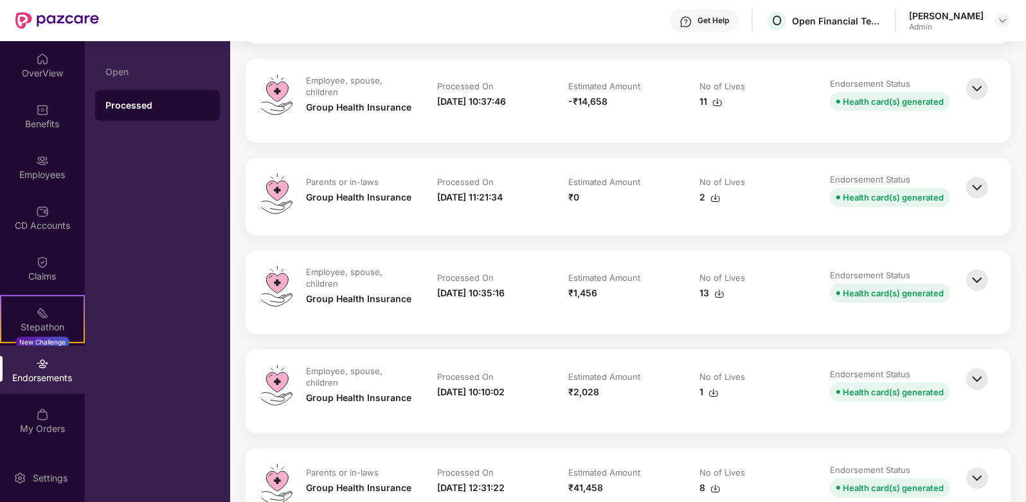
click at [968, 186] on img at bounding box center [977, 188] width 28 height 28
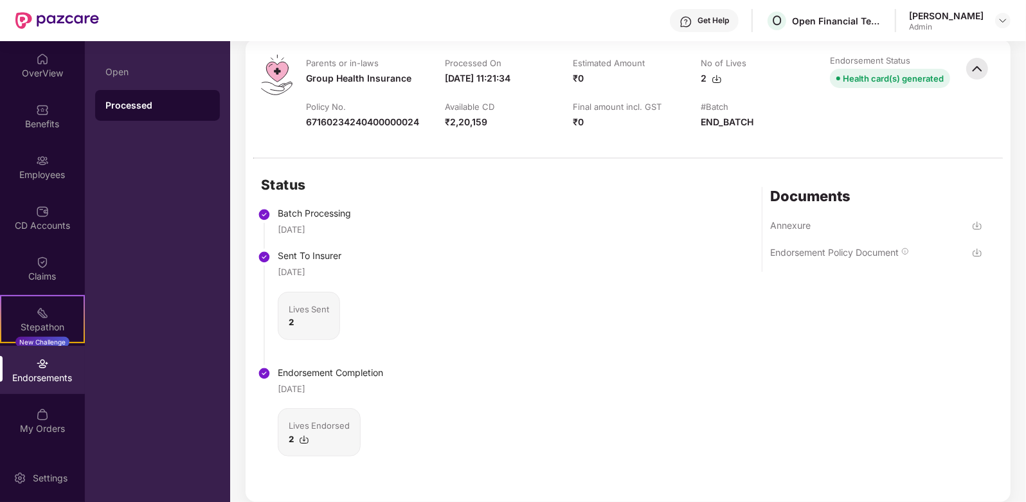
scroll to position [402, 0]
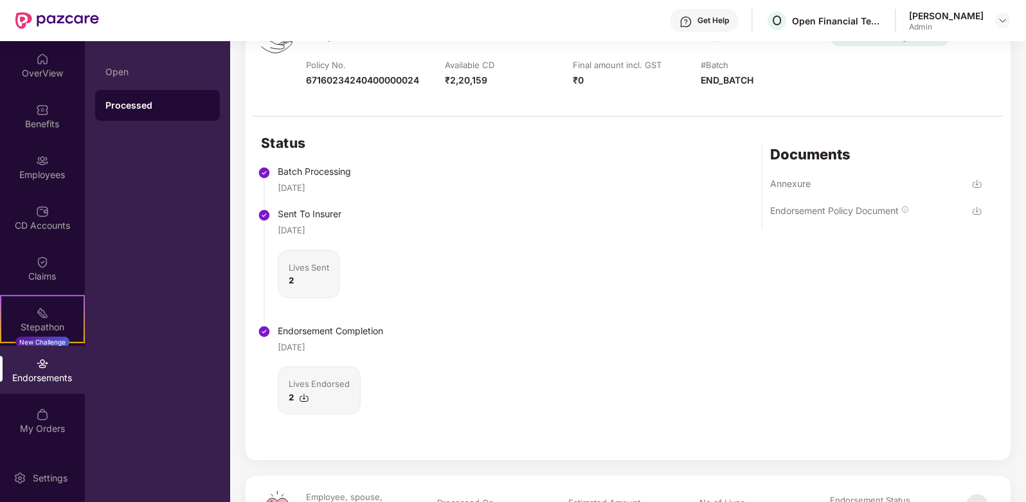
click at [300, 397] on img at bounding box center [304, 398] width 10 height 10
